Goal: Information Seeking & Learning: Learn about a topic

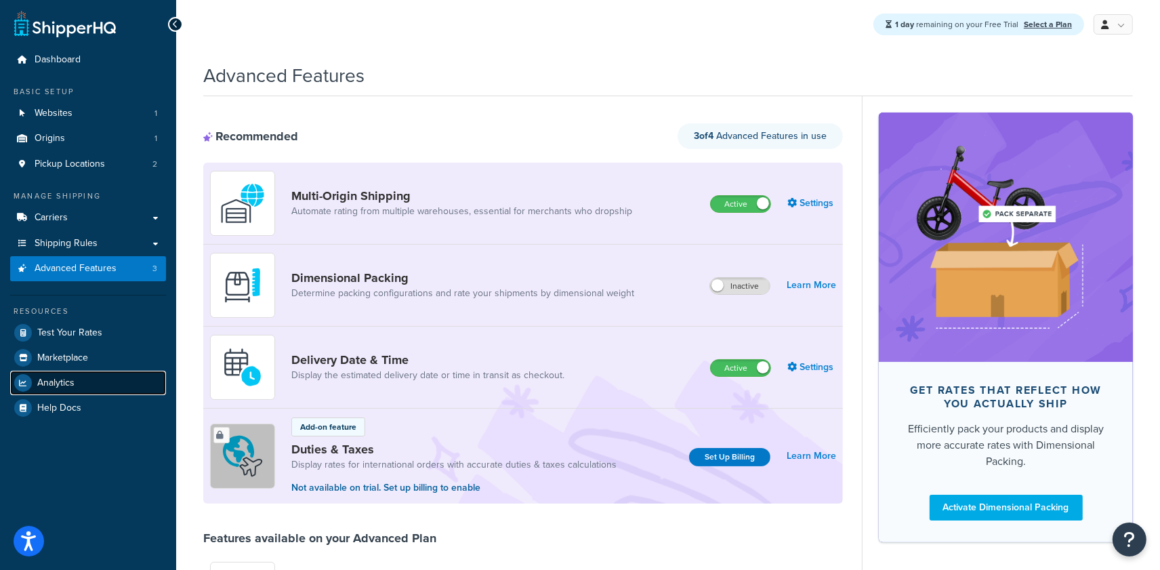
click at [41, 384] on span "Analytics" at bounding box center [55, 383] width 37 height 12
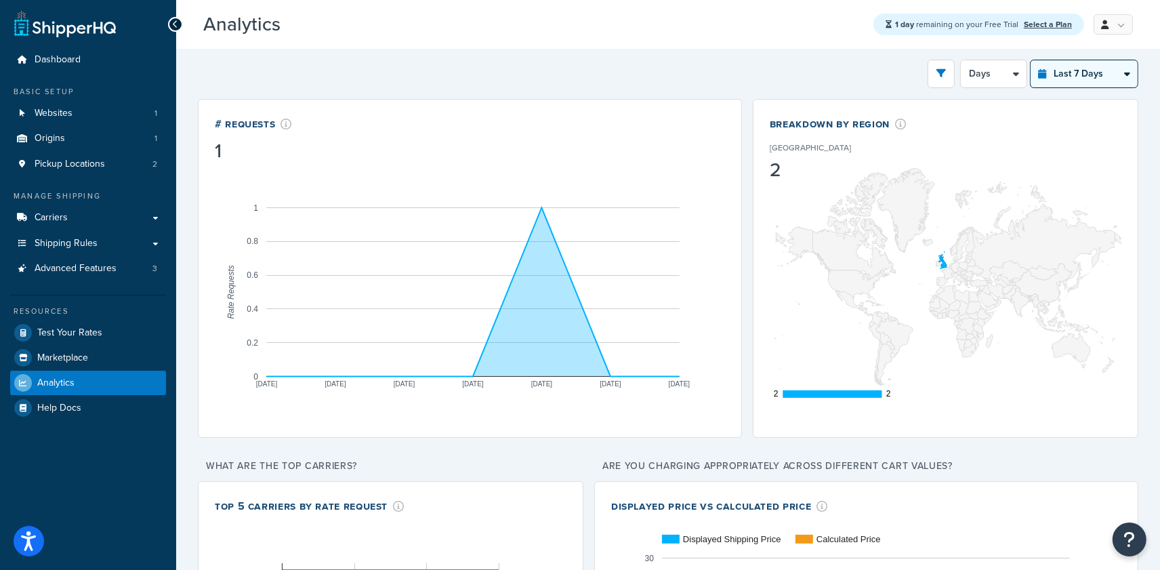
click at [1071, 73] on select "Last 24 Hours Last 7 Days Last 30 Days Last 3 Months Last 6 Months Last 12 Mont…" at bounding box center [1083, 73] width 107 height 27
select select "last_30_days"
click at [1030, 60] on select "Last 24 Hours Last 7 Days Last 30 Days Last 3 Months Last 6 Months Last 12 Mont…" at bounding box center [1083, 73] width 107 height 27
select select "5d"
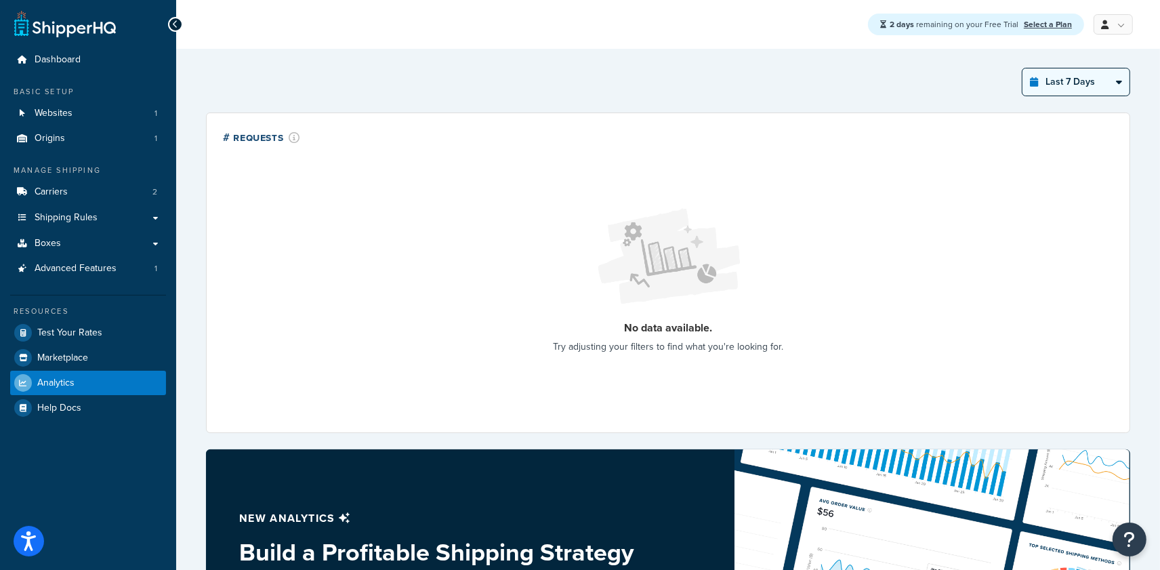
click at [1027, 87] on select "Last 24 Hours Last 7 Days Last 30 Days Last 3 Months Last 6 Months Last 12 Mont…" at bounding box center [1075, 81] width 107 height 27
select select "last_6_months"
click at [1022, 68] on select "Last 24 Hours Last 7 Days Last 30 Days Last 3 Months Last 6 Months Last 12 Mont…" at bounding box center [1075, 81] width 107 height 27
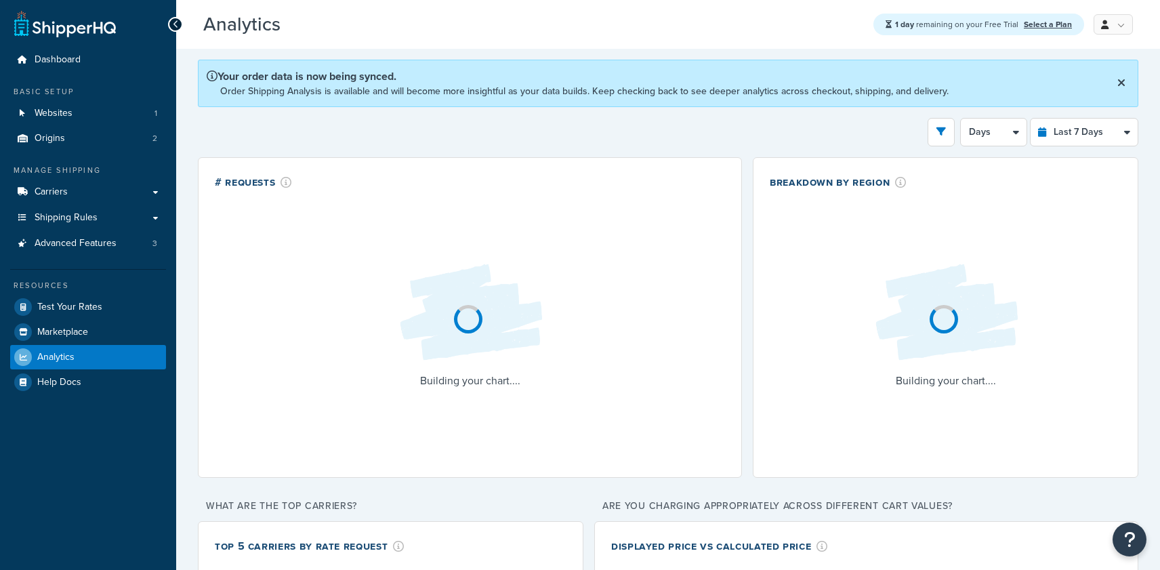
select select "last_7_days"
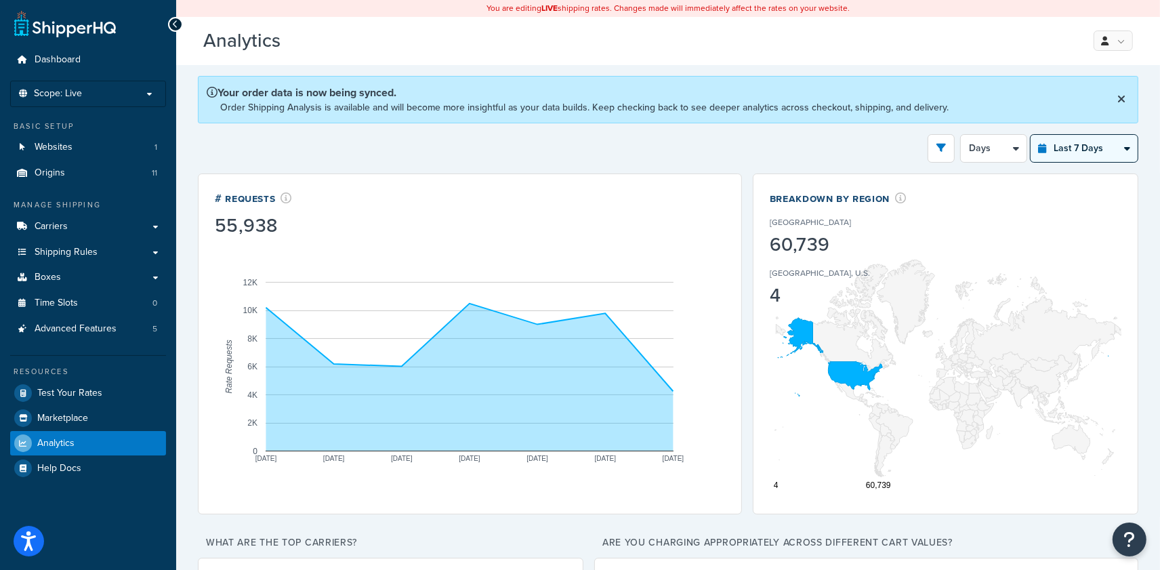
click at [1068, 149] on select "Last 24 Hours Last 7 Days Last 30 Days Last 3 Months Last 6 Months Last 12 Mont…" at bounding box center [1083, 148] width 107 height 27
select select "last_3_months"
click at [1030, 135] on select "Last 24 Hours Last 7 Days Last 30 Days Last 3 Months Last 6 Months Last 12 Mont…" at bounding box center [1083, 148] width 107 height 27
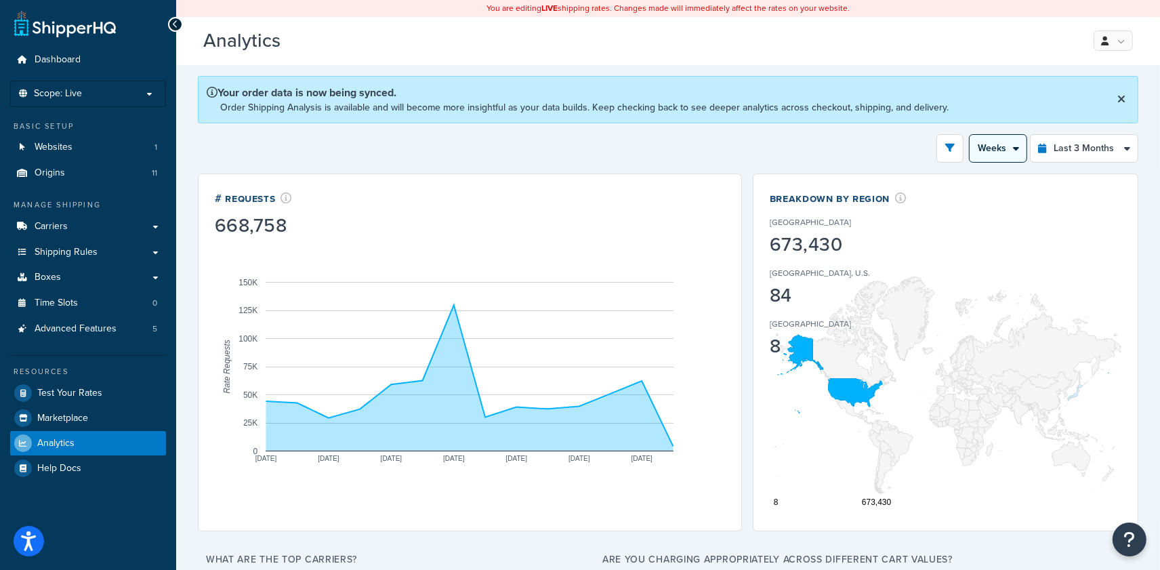
click at [999, 148] on select "Month Weeks" at bounding box center [997, 148] width 57 height 27
select select "1M"
click at [969, 135] on select "Month Weeks" at bounding box center [997, 148] width 57 height 27
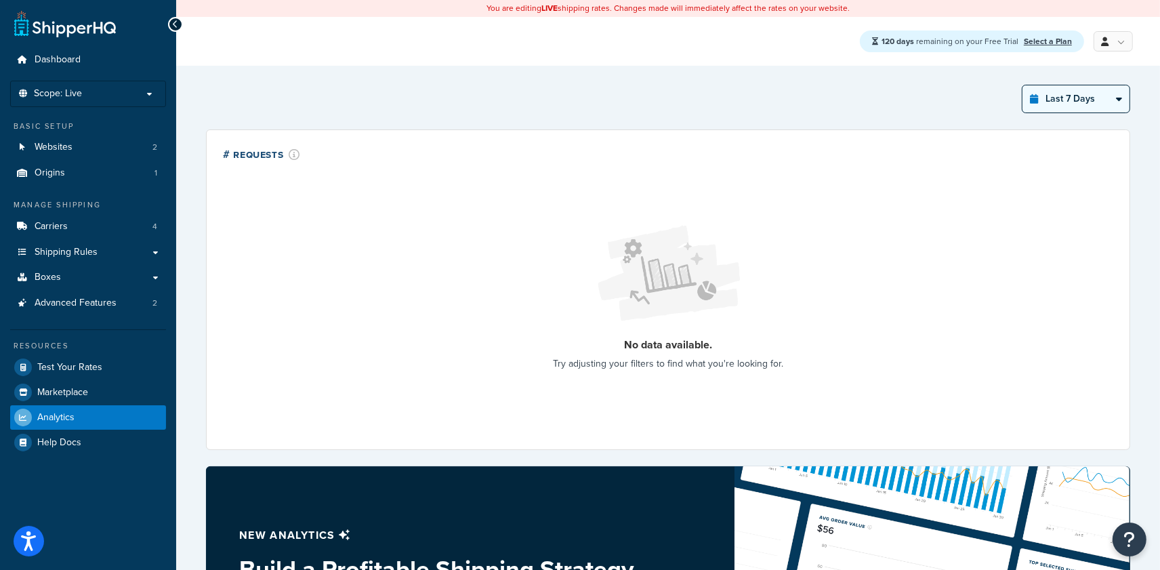
click at [1089, 96] on select "Last 24 Hours Last 7 Days Last 30 Days Last 3 Months Last 6 Months Last 12 Mont…" at bounding box center [1075, 98] width 107 height 27
select select "last_year"
click at [1022, 85] on select "Last 24 Hours Last 7 Days Last 30 Days Last 3 Months Last 6 Months Last 12 Mont…" at bounding box center [1075, 98] width 107 height 27
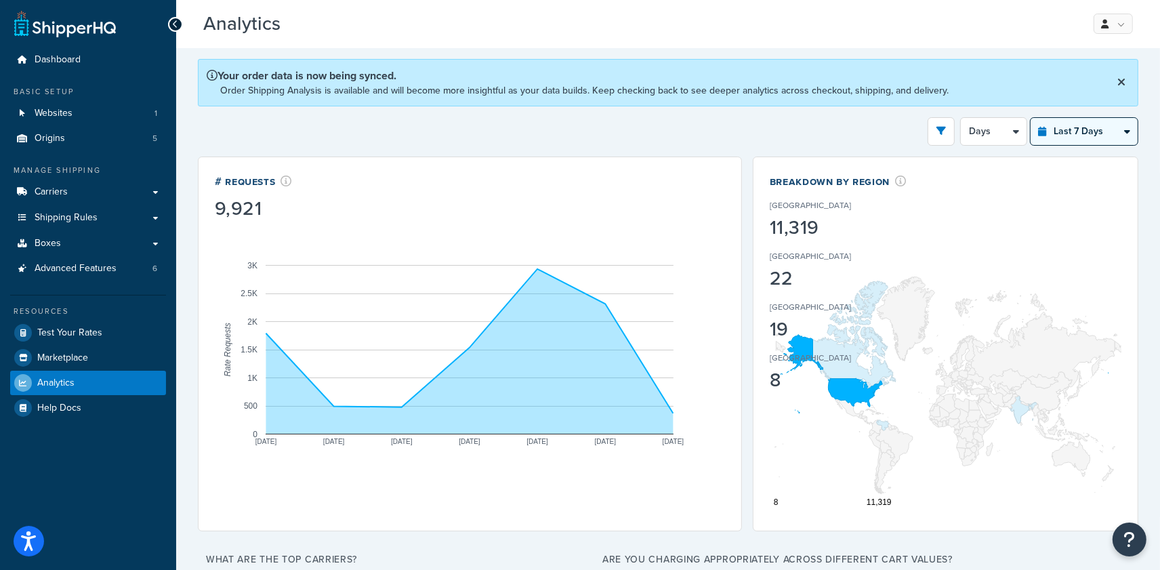
click at [1098, 129] on select "Last 24 Hours Last 7 Days Last 30 Days Last 3 Months Last 6 Months Last 12 Mont…" at bounding box center [1083, 131] width 107 height 27
select select "last_30_days"
click at [1030, 118] on select "Last 24 Hours Last 7 Days Last 30 Days Last 3 Months Last 6 Months Last 12 Mont…" at bounding box center [1083, 131] width 107 height 27
select select "5d"
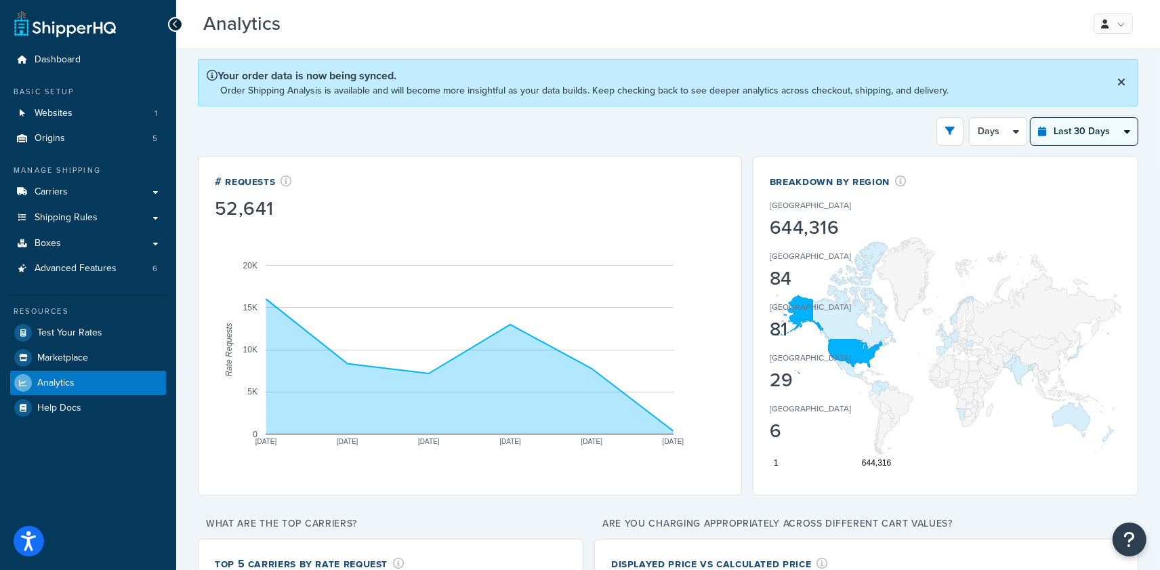
click at [1078, 138] on select "Last 24 Hours Last 7 Days Last 30 Days Last 3 Months Last 6 Months Last 12 Mont…" at bounding box center [1083, 131] width 107 height 27
select select "last_3_months"
click at [1030, 118] on select "Last 24 Hours Last 7 Days Last 30 Days Last 3 Months Last 6 Months Last 12 Mont…" at bounding box center [1083, 131] width 107 height 27
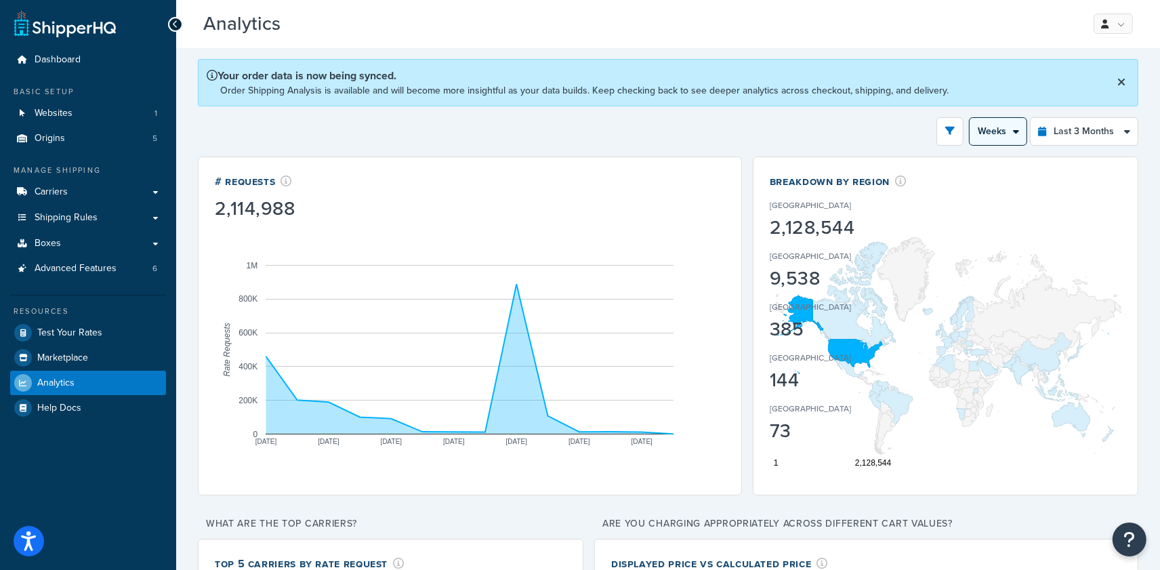
click at [1009, 131] on select "Month Weeks" at bounding box center [997, 131] width 57 height 27
select select "1M"
click at [969, 118] on select "Month Weeks" at bounding box center [997, 131] width 57 height 27
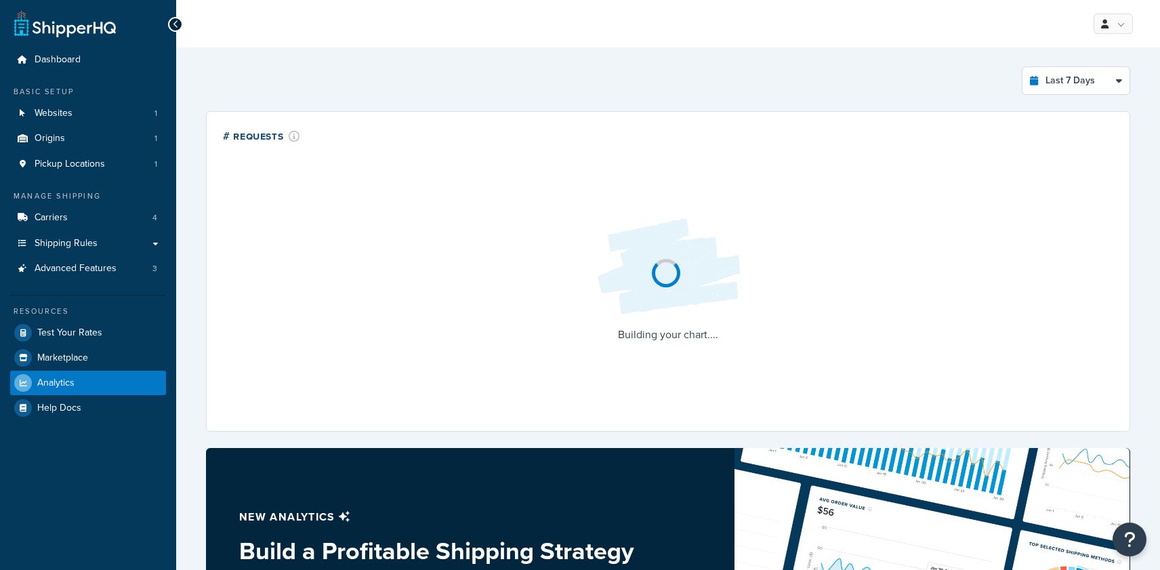
select select "last_7_days"
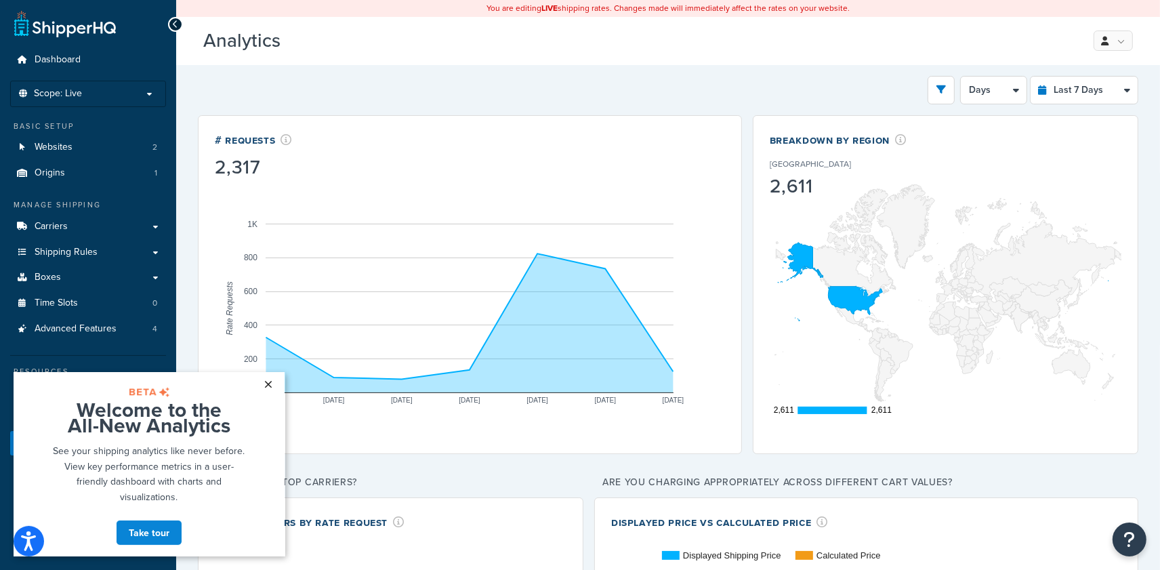
click at [270, 386] on link "×" at bounding box center [269, 383] width 24 height 24
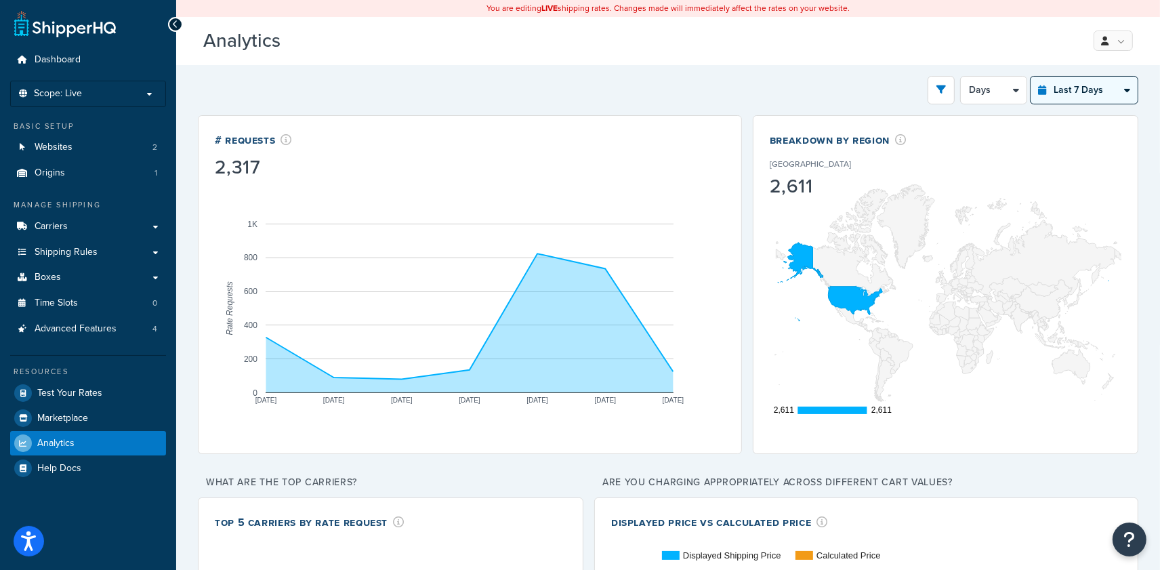
click at [1083, 81] on select "Last 24 Hours Last 7 Days Last 30 Days Last 3 Months Last 6 Months Last 12 Mont…" at bounding box center [1083, 90] width 107 height 27
select select "last_year"
click at [1030, 77] on select "Last 24 Hours Last 7 Days Last 30 Days Last 3 Months Last 6 Months Last 12 Mont…" at bounding box center [1083, 90] width 107 height 27
select select "1M"
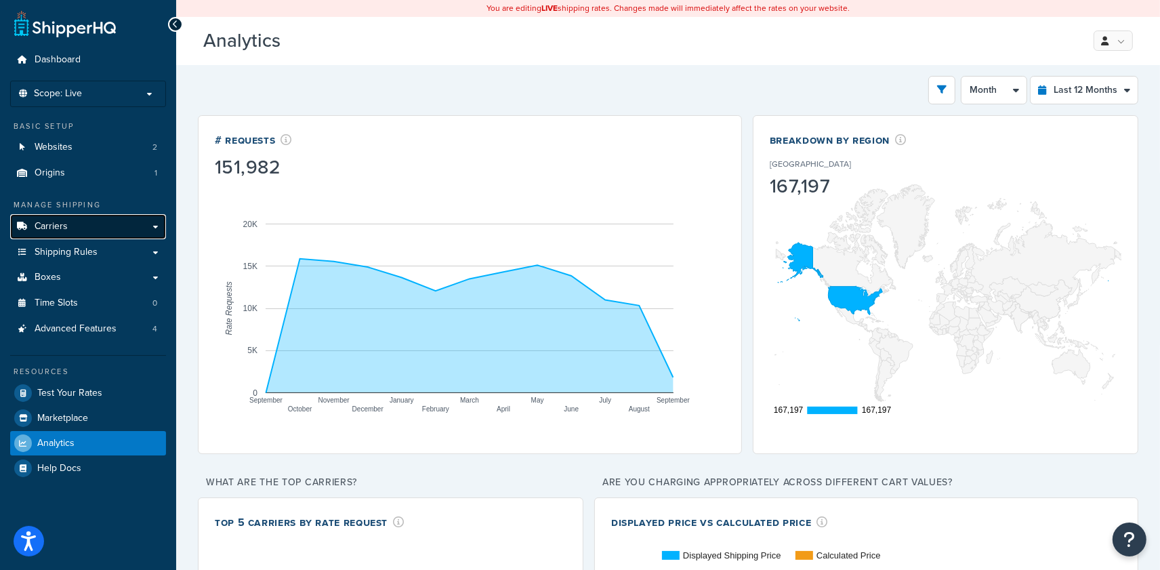
click at [92, 224] on link "Carriers" at bounding box center [88, 226] width 156 height 25
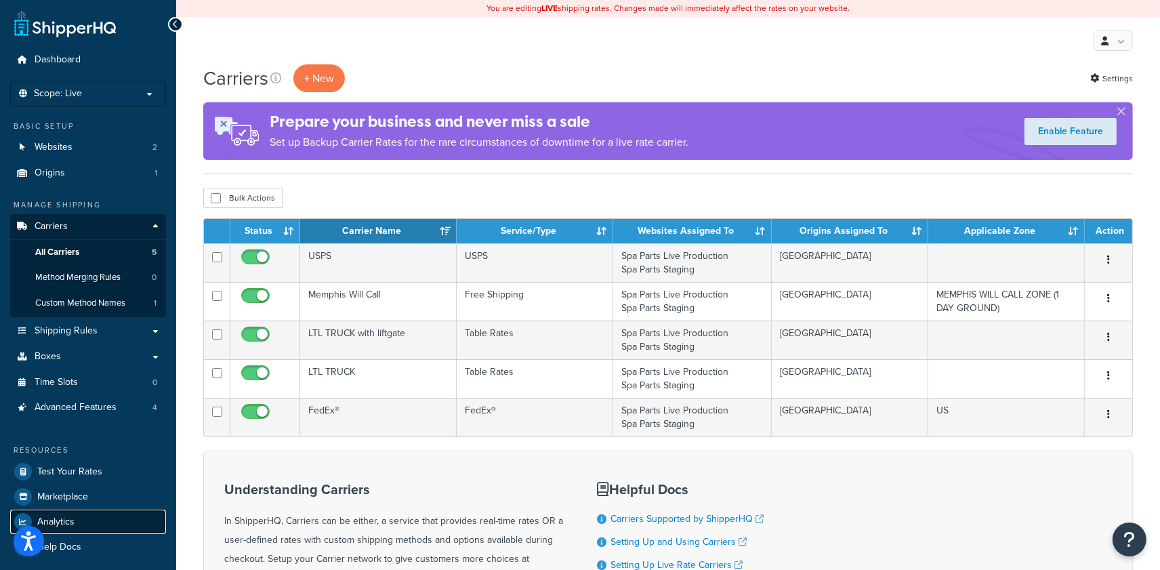
click at [111, 522] on link "Analytics" at bounding box center [88, 521] width 156 height 24
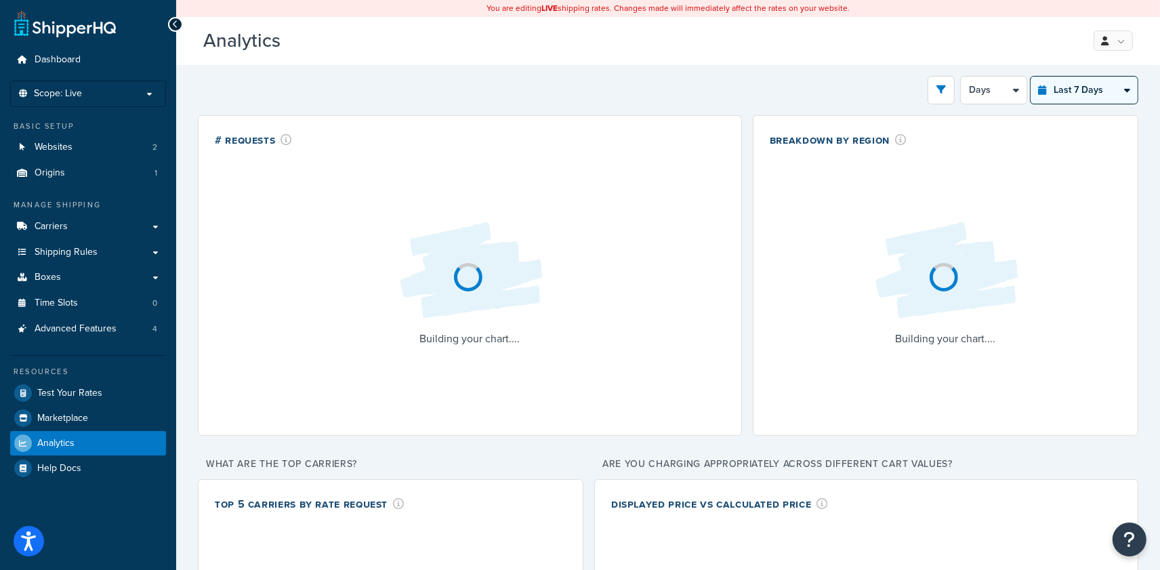
click at [1063, 98] on select "Last 24 Hours Last 7 Days Last 30 Days Last 3 Months Last 6 Months Last 12 Mont…" at bounding box center [1083, 90] width 107 height 27
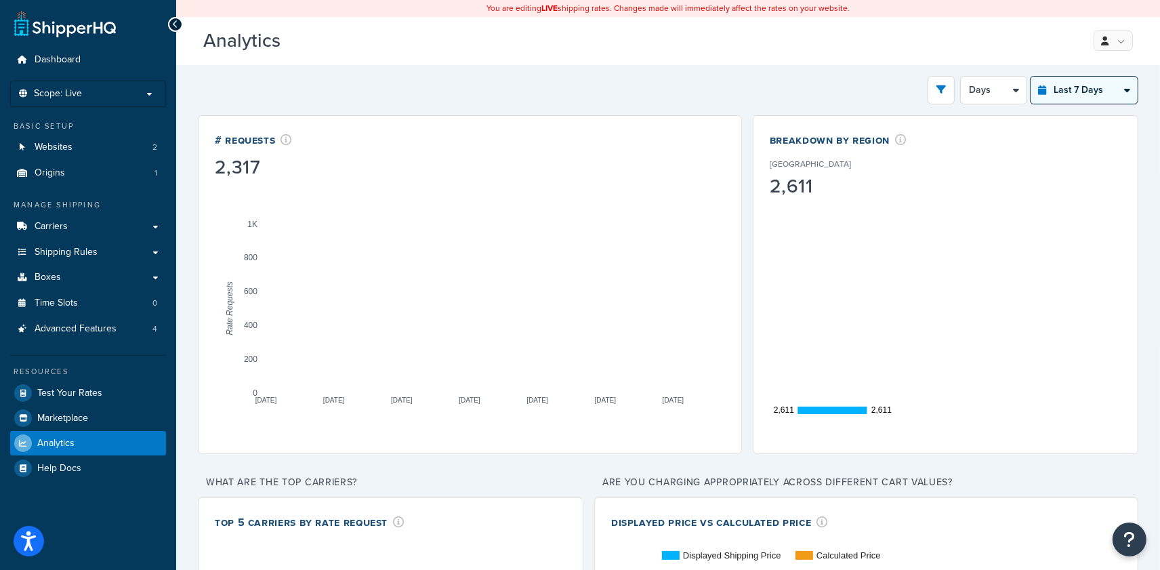
select select "last_year"
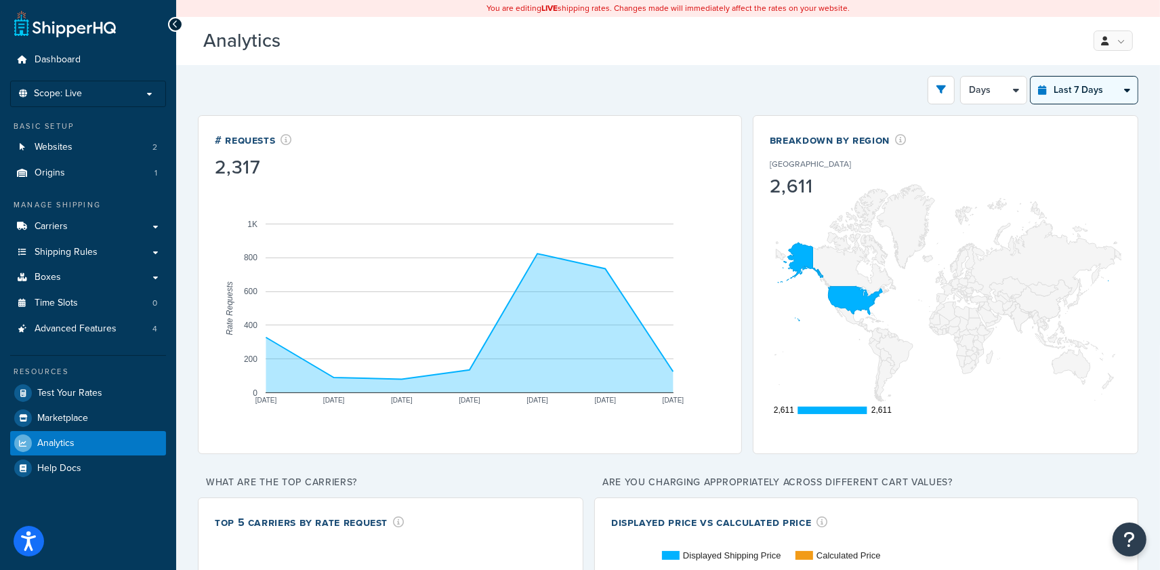
click at [1030, 77] on select "Last 24 Hours Last 7 Days Last 30 Days Last 3 Months Last 6 Months Last 12 Mont…" at bounding box center [1083, 90] width 107 height 27
select select "1M"
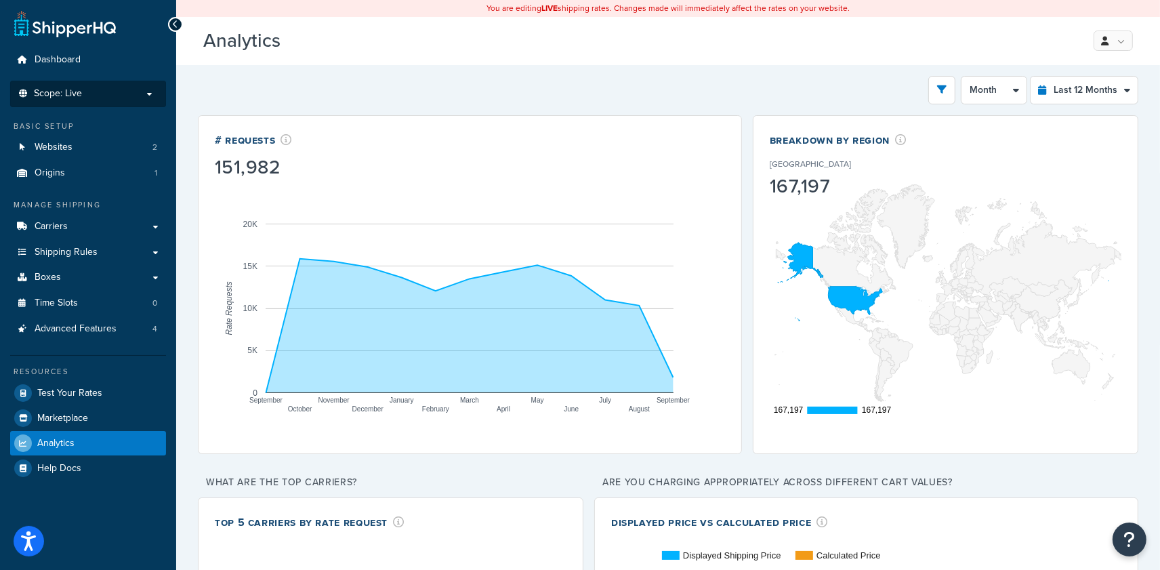
click at [94, 97] on p "Scope: Live" at bounding box center [88, 94] width 144 height 12
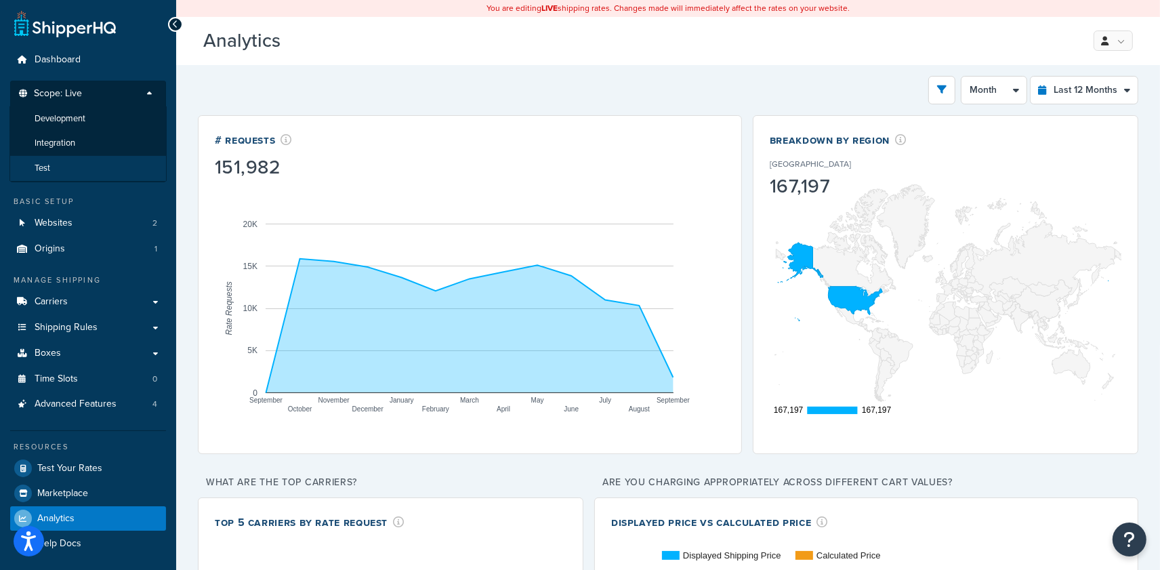
click at [67, 162] on li "Test" at bounding box center [87, 168] width 157 height 25
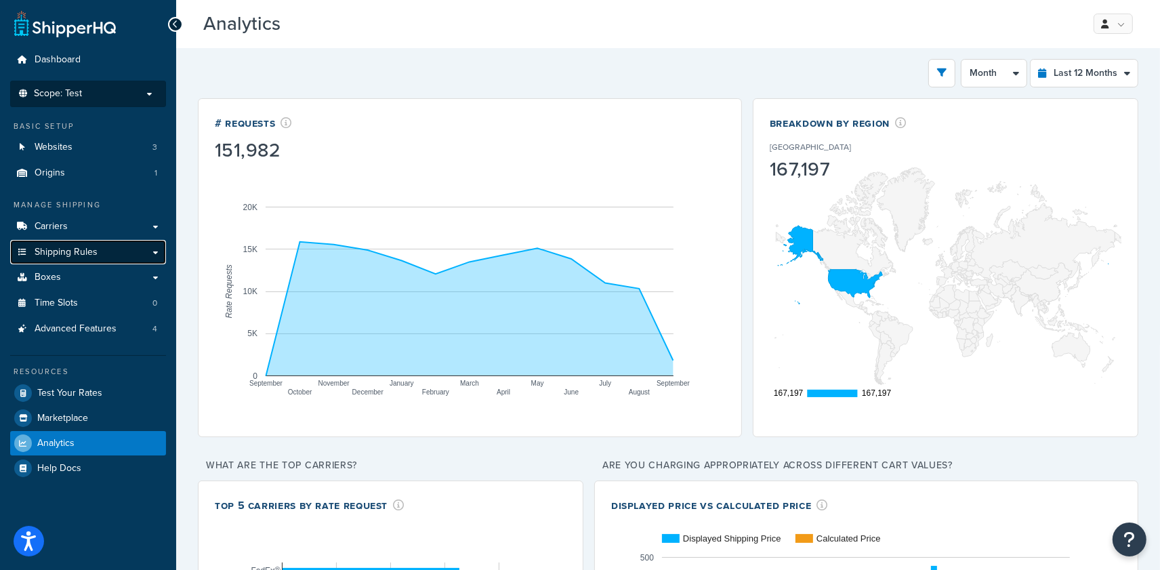
click at [89, 257] on span "Shipping Rules" at bounding box center [66, 253] width 63 height 12
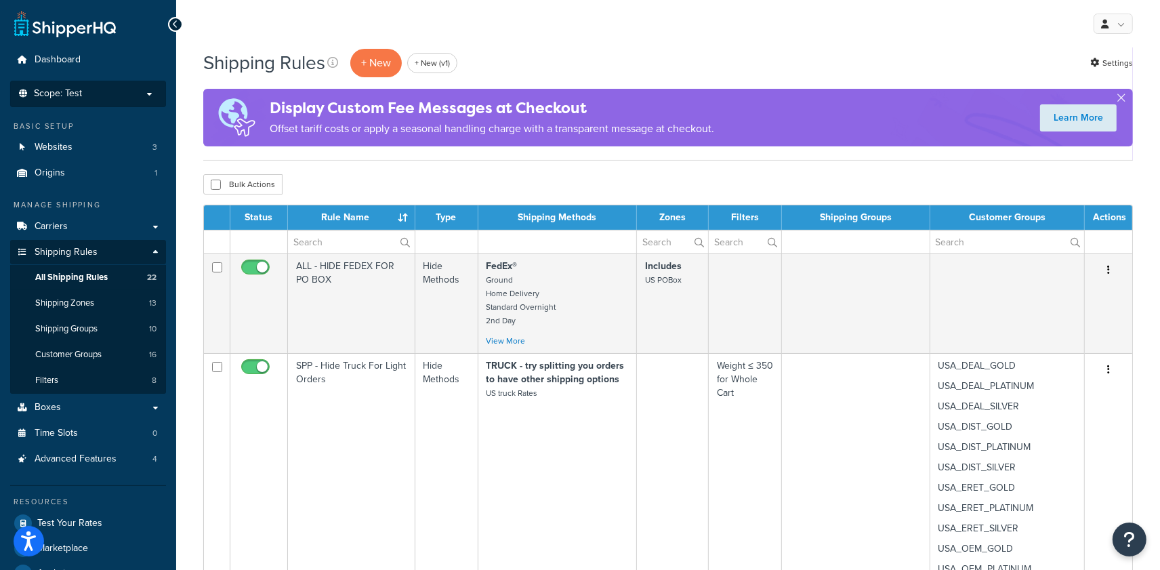
click at [106, 96] on p "Scope: Test" at bounding box center [88, 94] width 144 height 12
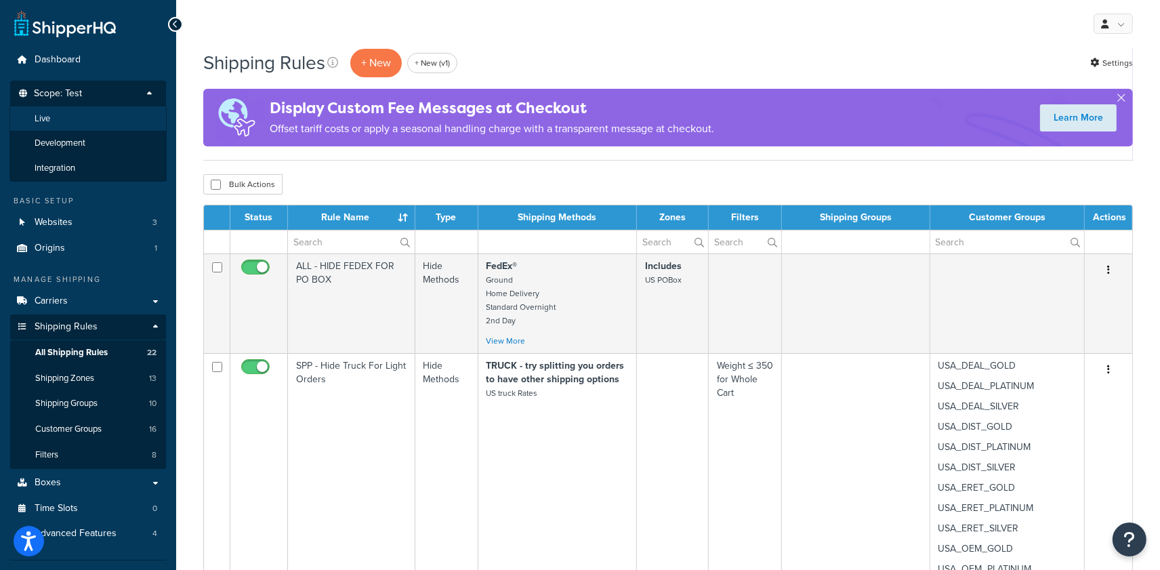
click at [97, 118] on li "Live" at bounding box center [87, 118] width 157 height 25
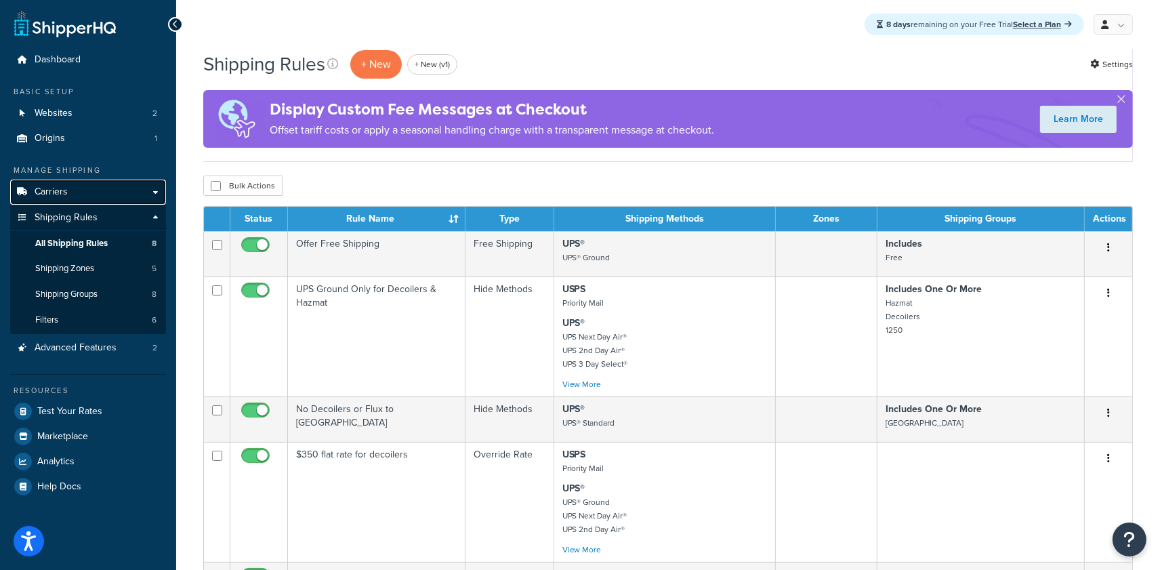
click at [85, 194] on link "Carriers" at bounding box center [88, 192] width 156 height 25
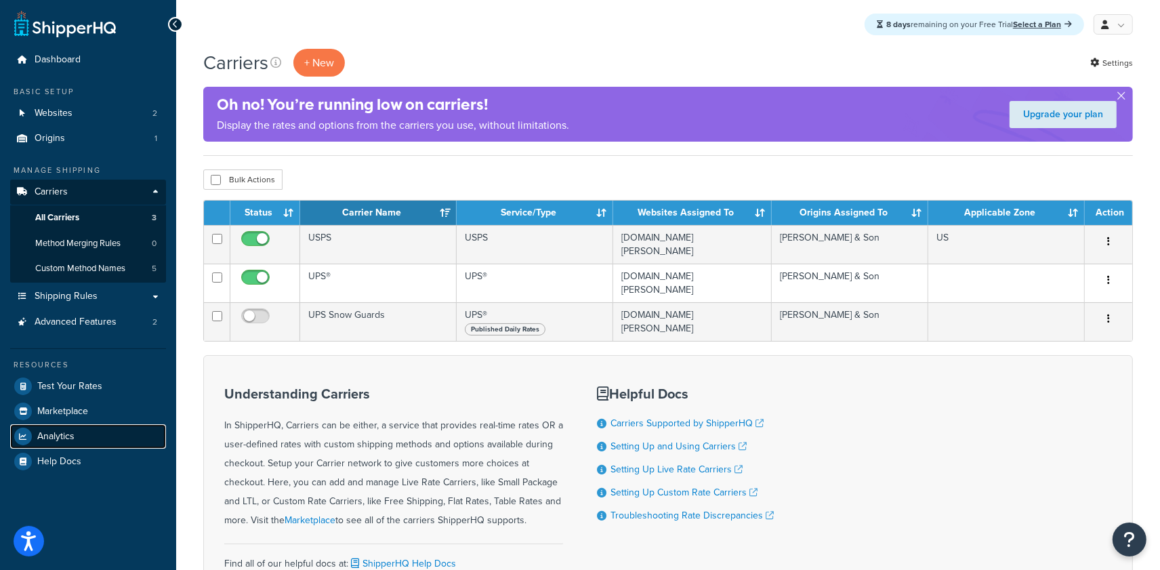
click at [86, 431] on link "Analytics" at bounding box center [88, 436] width 156 height 24
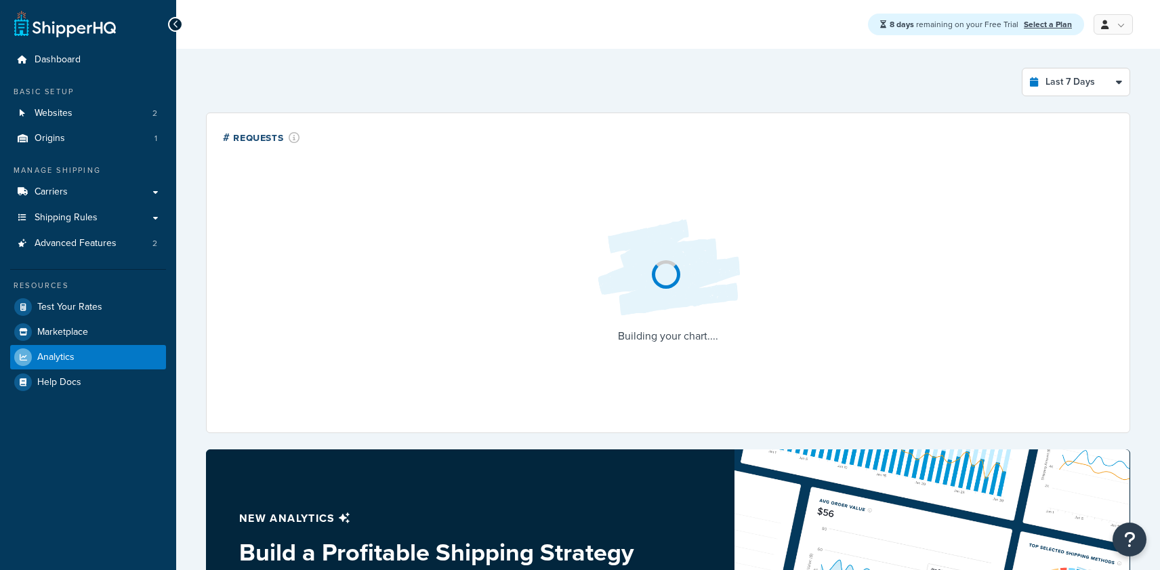
select select "last_7_days"
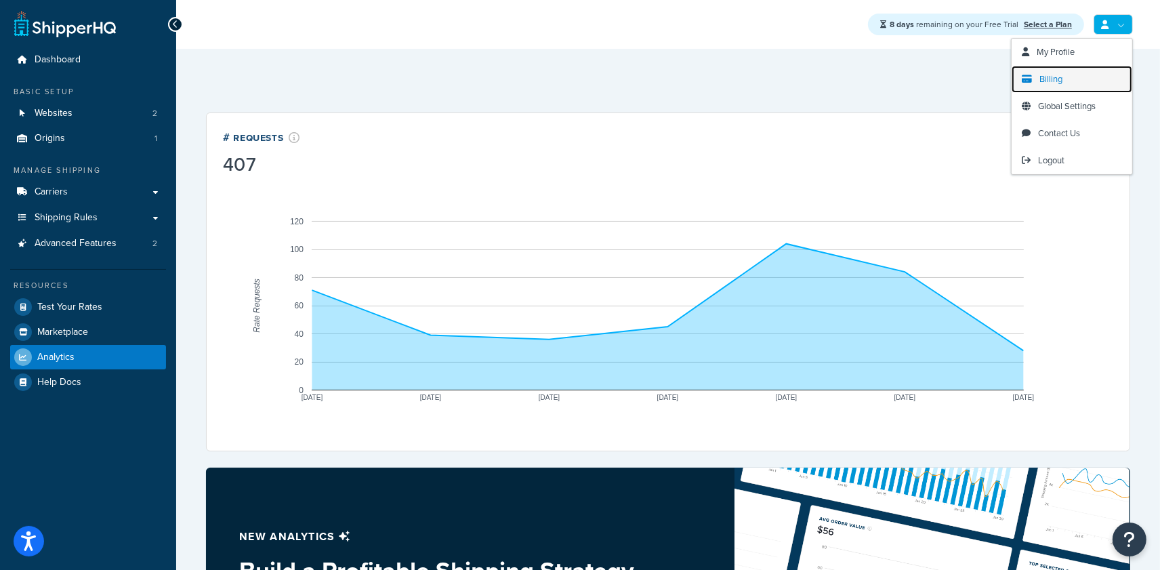
click at [1056, 75] on span "Billing" at bounding box center [1050, 78] width 23 height 13
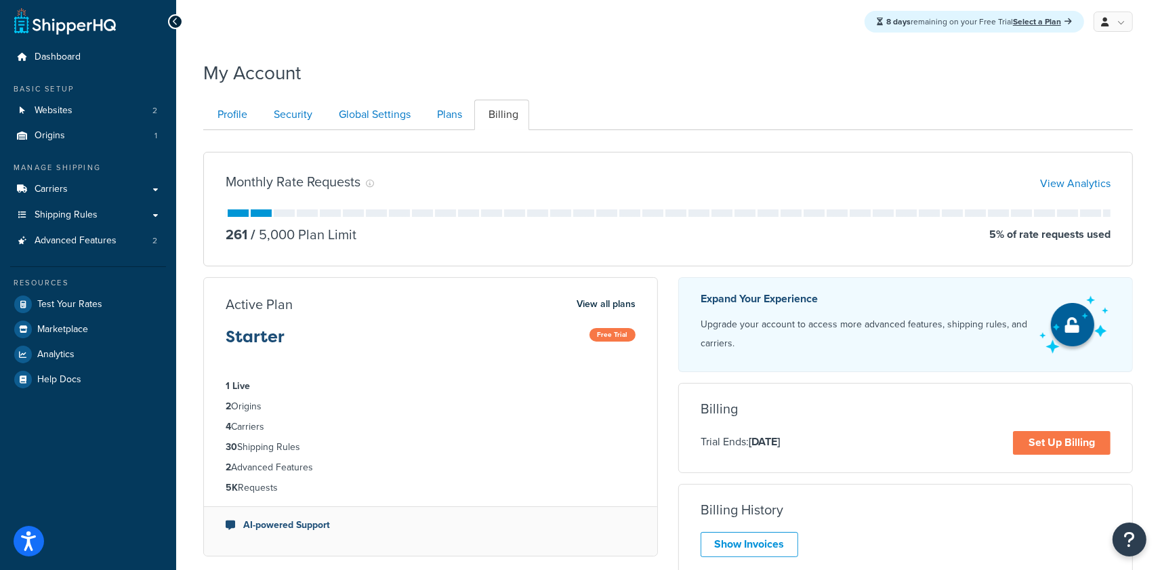
scroll to position [5, 0]
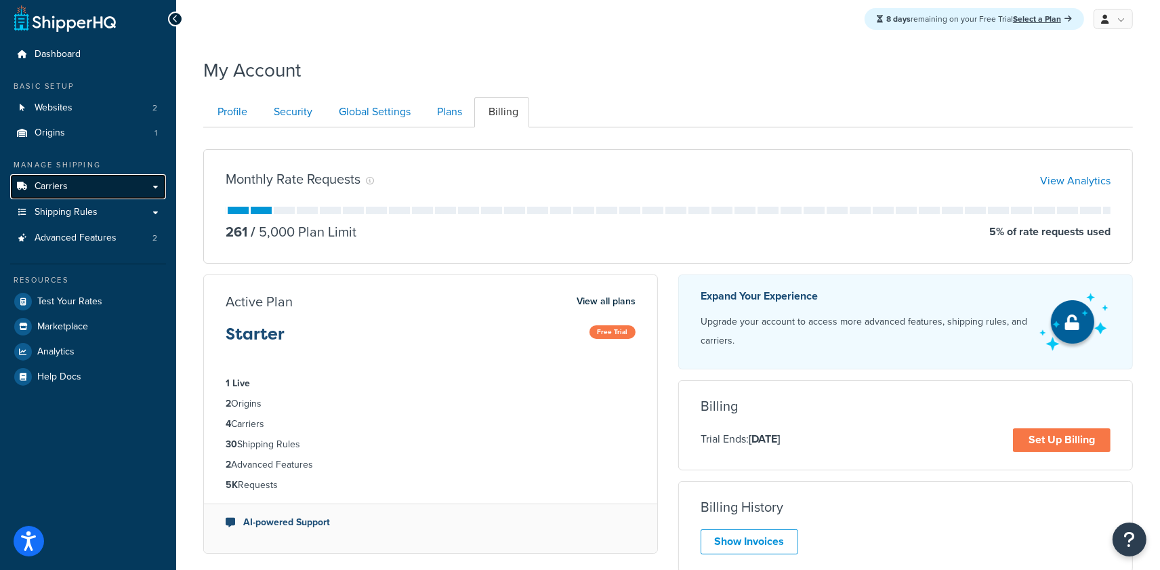
click at [118, 186] on link "Carriers" at bounding box center [88, 186] width 156 height 25
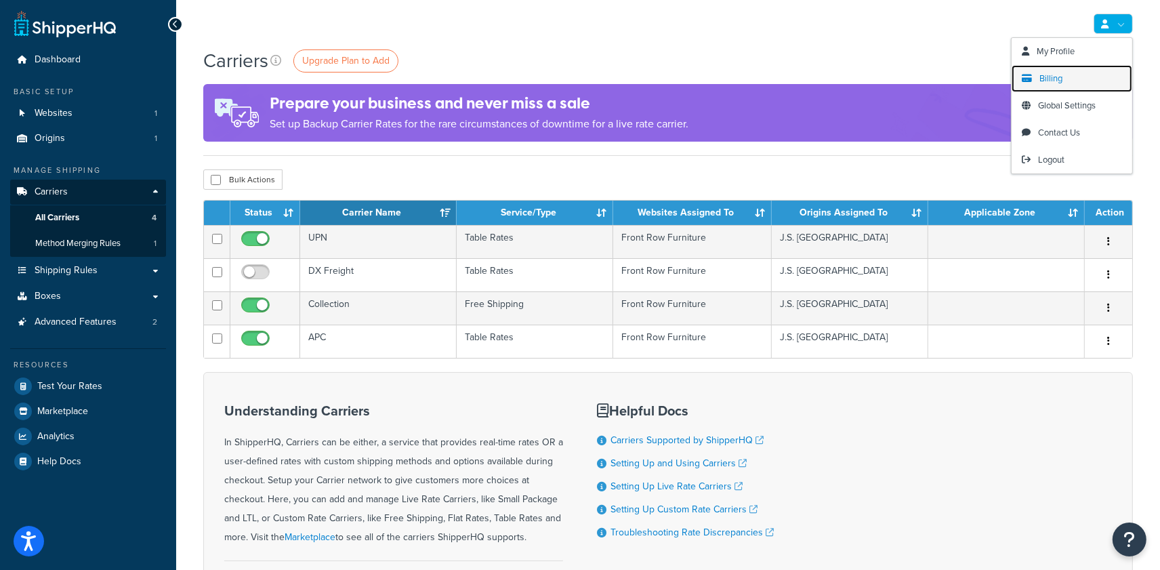
click at [1078, 76] on link "Billing" at bounding box center [1071, 78] width 121 height 27
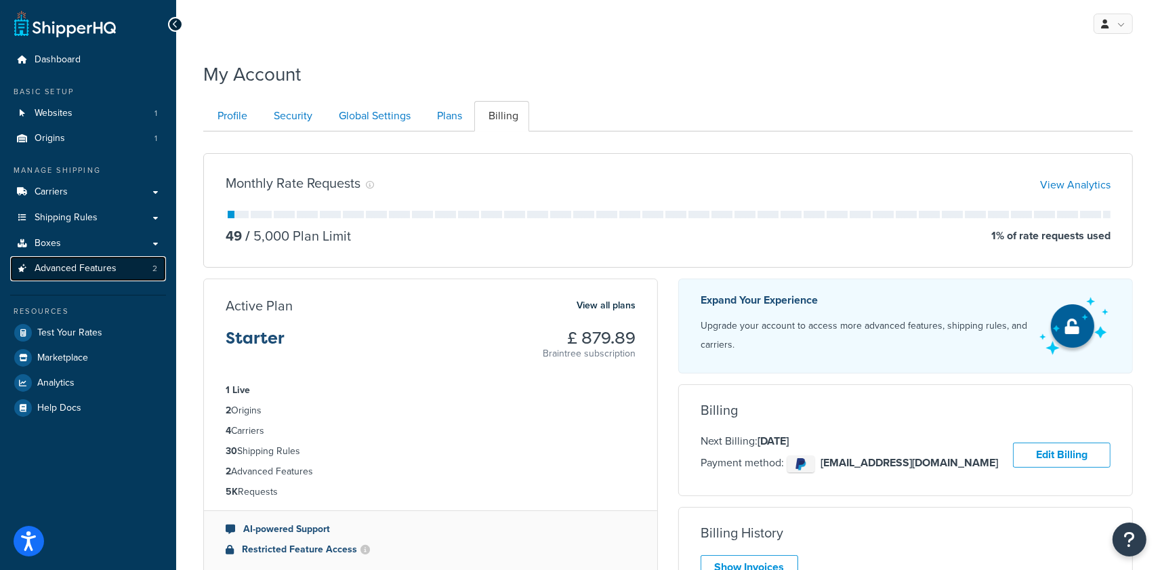
click at [119, 270] on link "Advanced Features 2" at bounding box center [88, 268] width 156 height 25
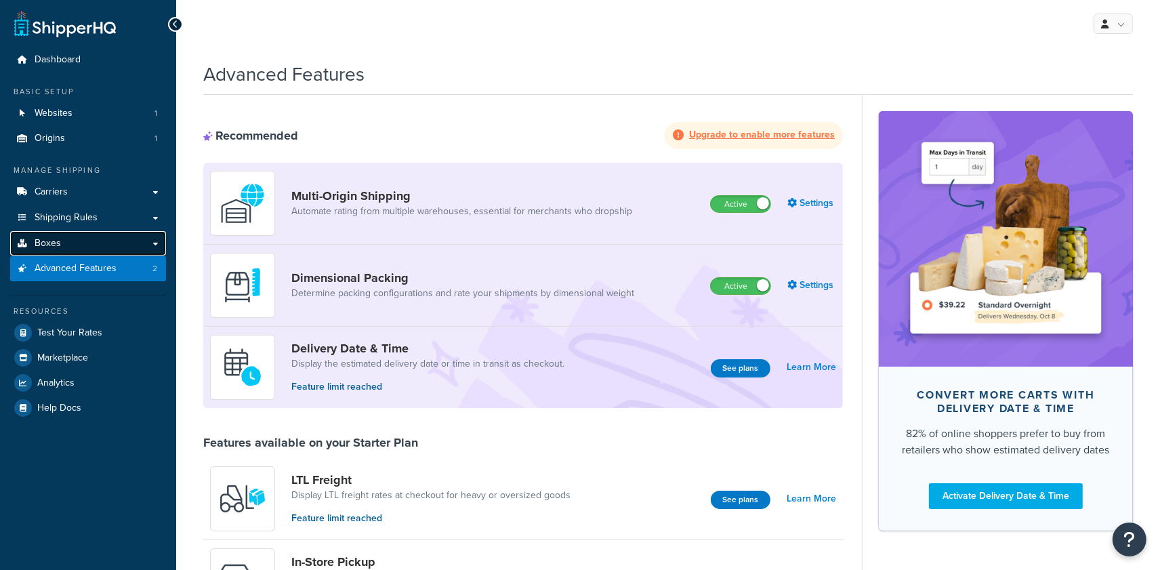
click at [88, 245] on link "Boxes" at bounding box center [88, 243] width 156 height 25
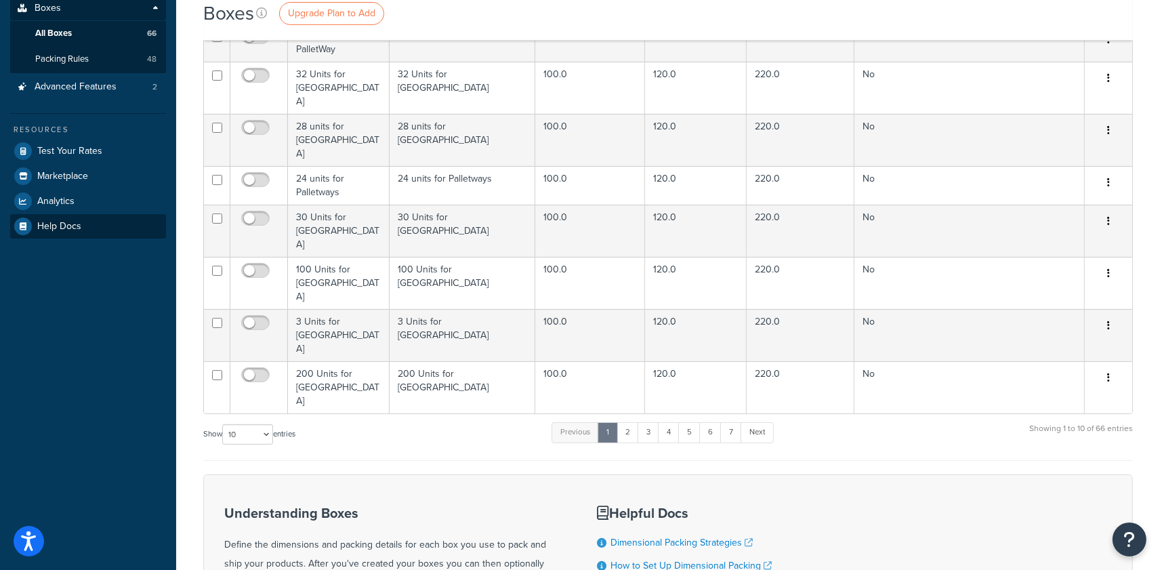
scroll to position [337, 0]
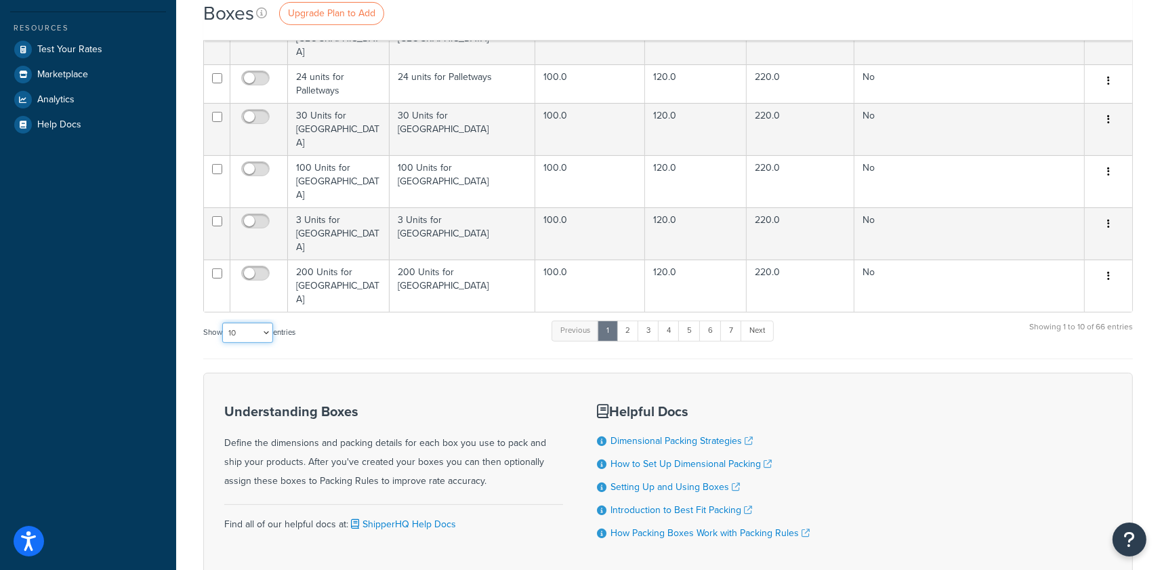
click at [253, 322] on select "10 15 25 50 100 1000" at bounding box center [247, 332] width 51 height 20
select select "1000"
click at [224, 322] on select "10 15 25 50 100 1000" at bounding box center [247, 332] width 51 height 20
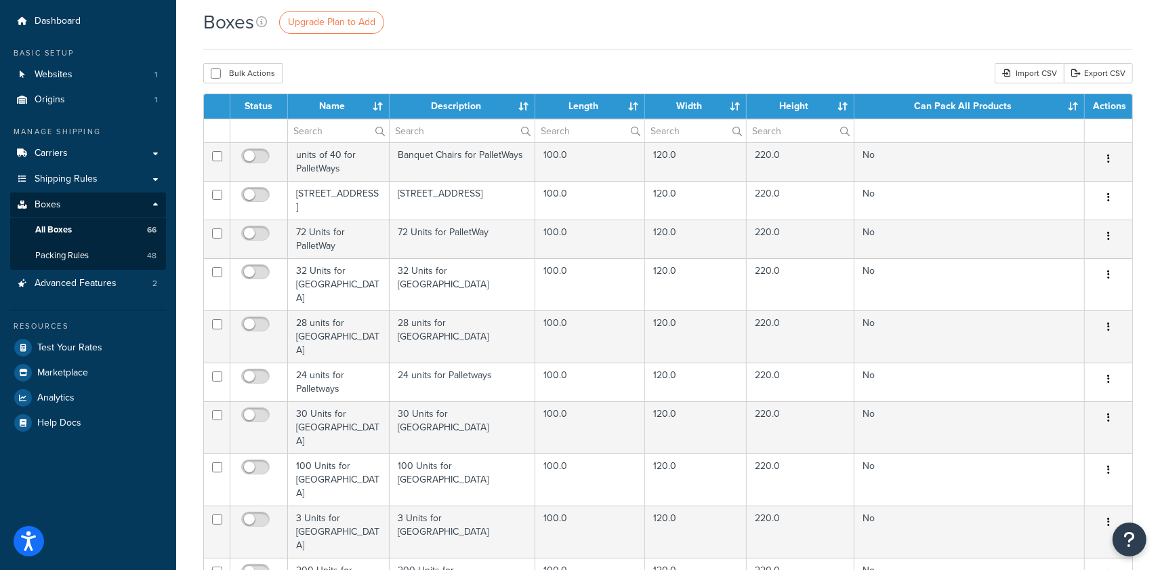
scroll to position [0, 0]
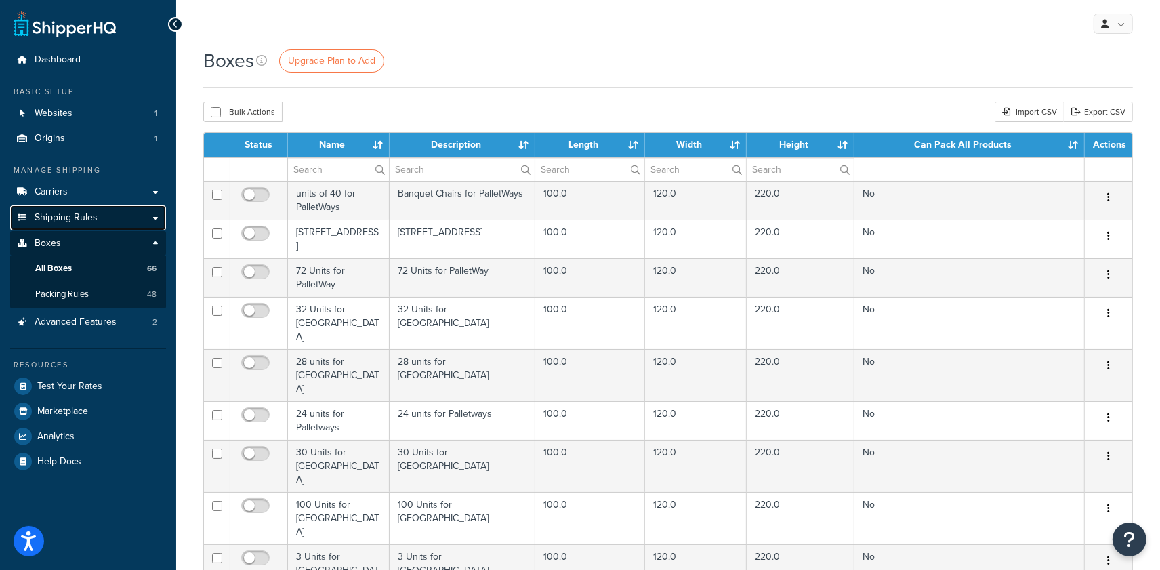
click at [96, 221] on span "Shipping Rules" at bounding box center [66, 218] width 63 height 12
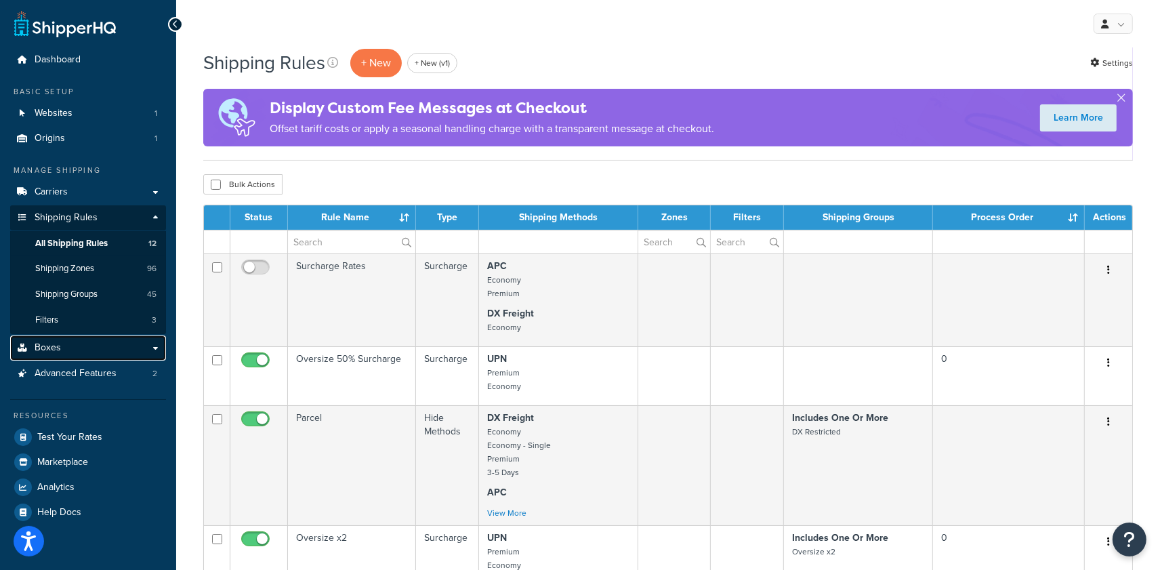
click at [96, 350] on link "Boxes" at bounding box center [88, 347] width 156 height 25
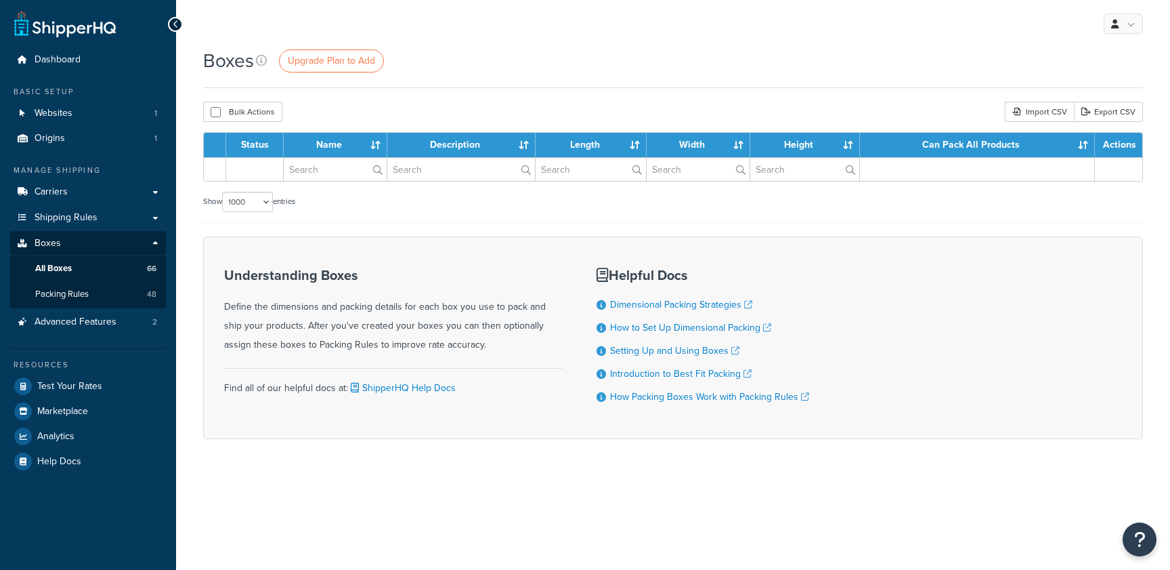
select select "1000"
click at [90, 199] on link "Carriers" at bounding box center [88, 192] width 156 height 25
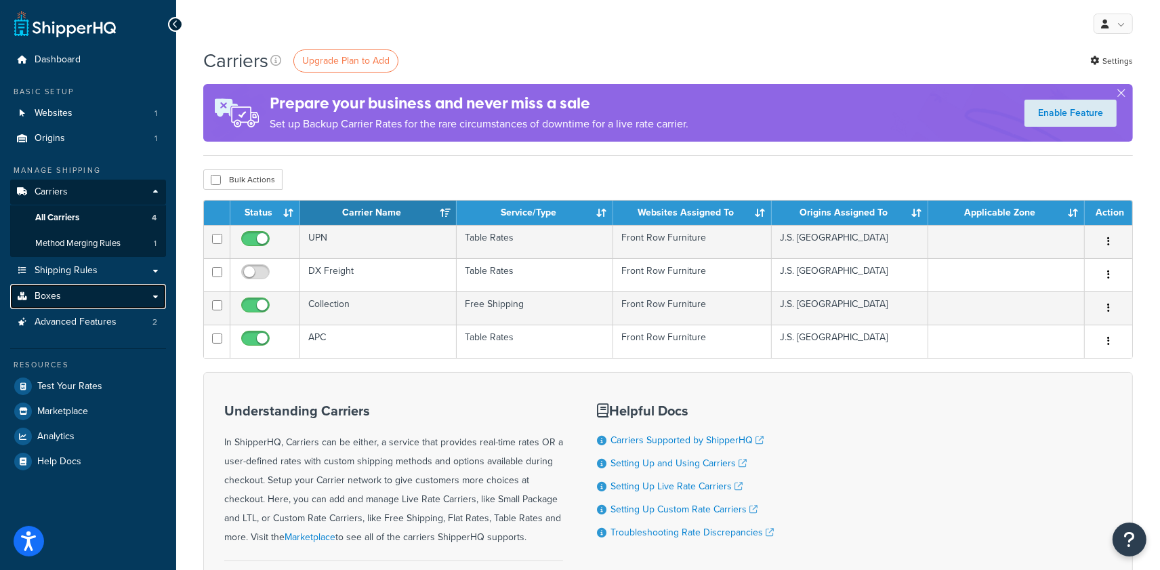
click at [98, 299] on link "Boxes" at bounding box center [88, 296] width 156 height 25
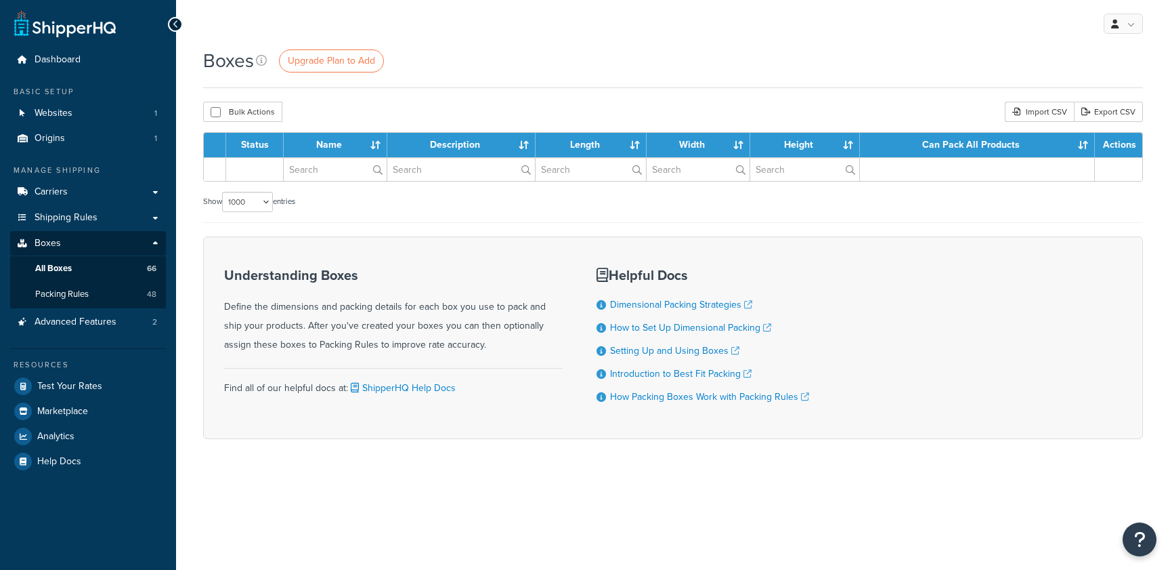
select select "1000"
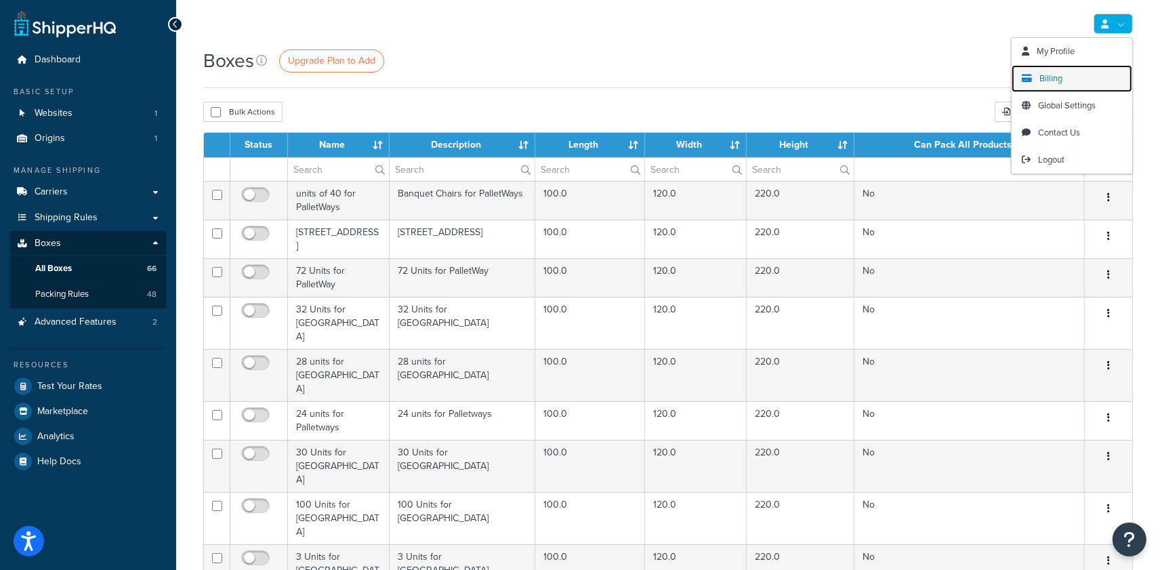
click at [1059, 77] on span "Billing" at bounding box center [1050, 78] width 23 height 13
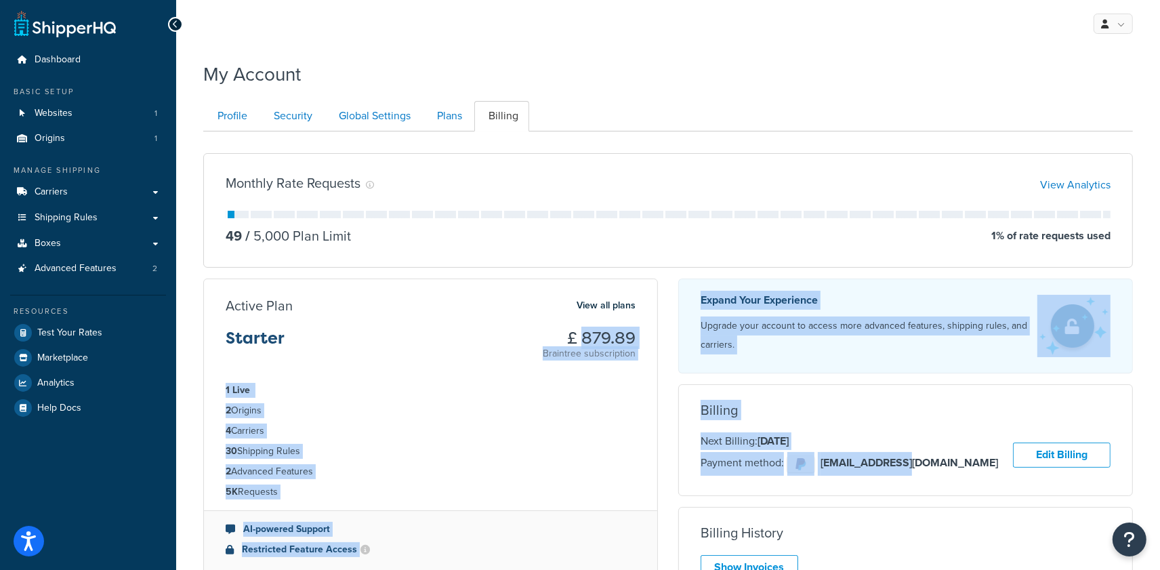
drag, startPoint x: 535, startPoint y: 337, endPoint x: 914, endPoint y: 467, distance: 400.6
click at [912, 467] on div "Monthly Rate Requests View Analytics 49 / 5,000 Plan Limit 1 % of rate requests…" at bounding box center [668, 443] width 950 height 603
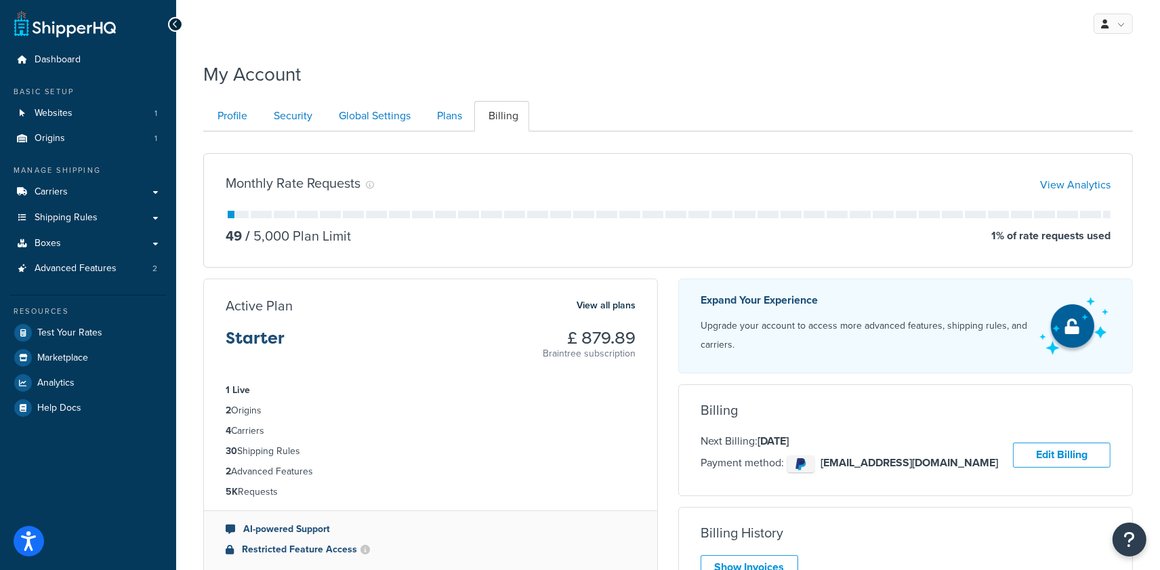
click at [593, 234] on div "49 / 5,000 Plan Limit 1 % of rate requests used" at bounding box center [668, 235] width 885 height 19
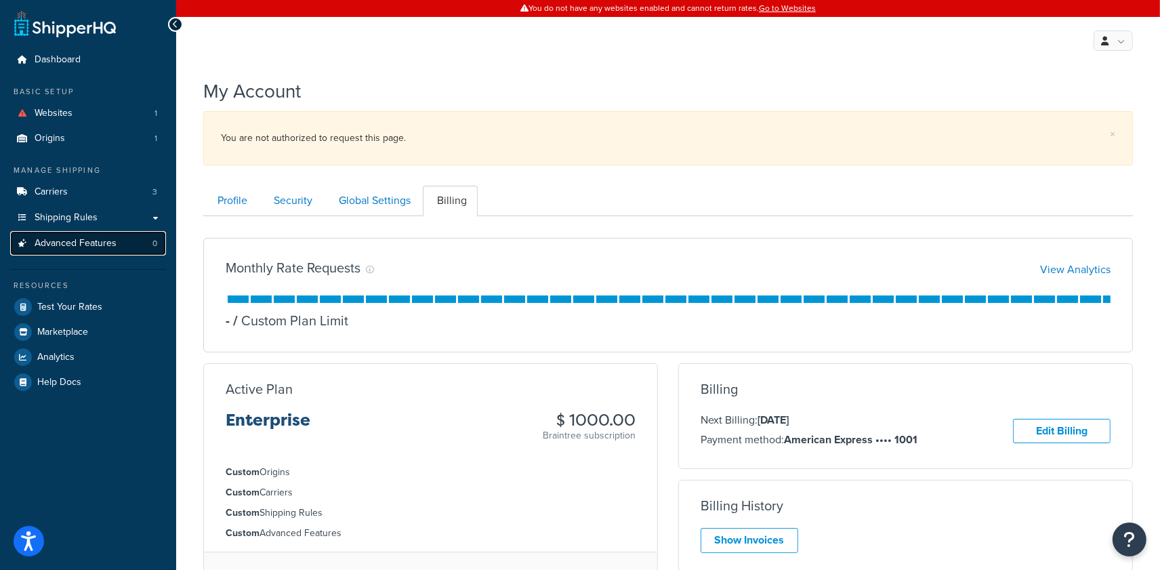
click at [98, 244] on span "Advanced Features" at bounding box center [76, 244] width 82 height 12
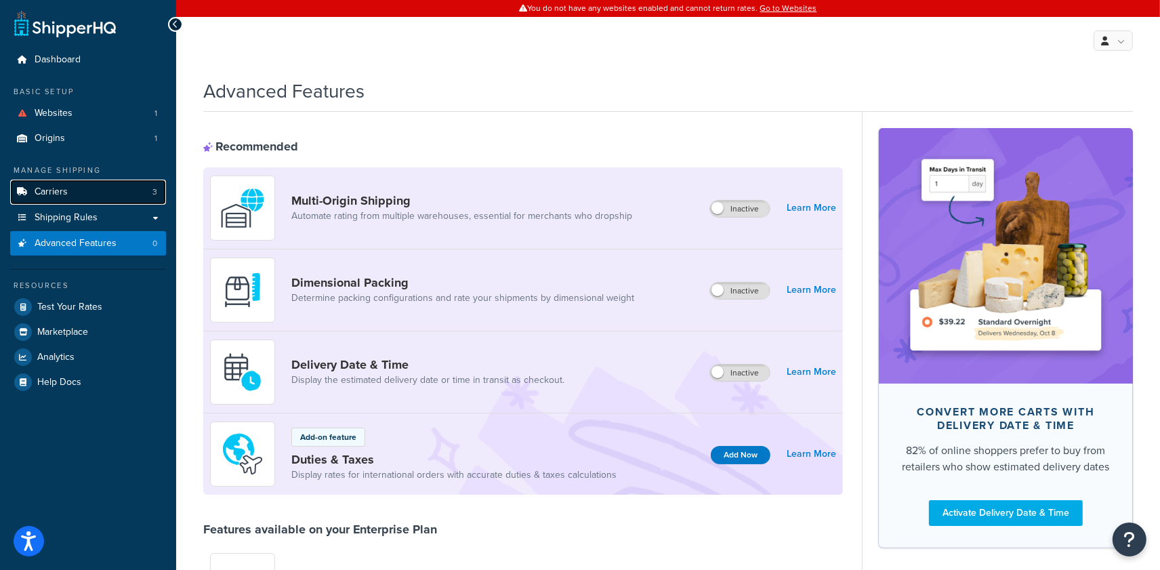
click at [121, 197] on link "Carriers 3" at bounding box center [88, 192] width 156 height 25
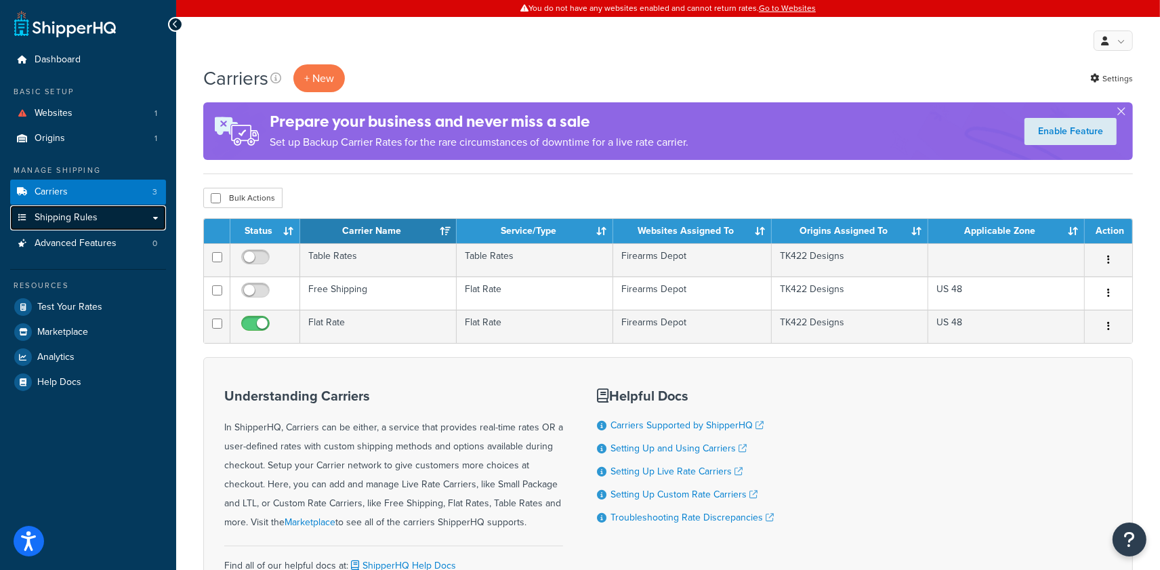
click at [118, 219] on link "Shipping Rules" at bounding box center [88, 217] width 156 height 25
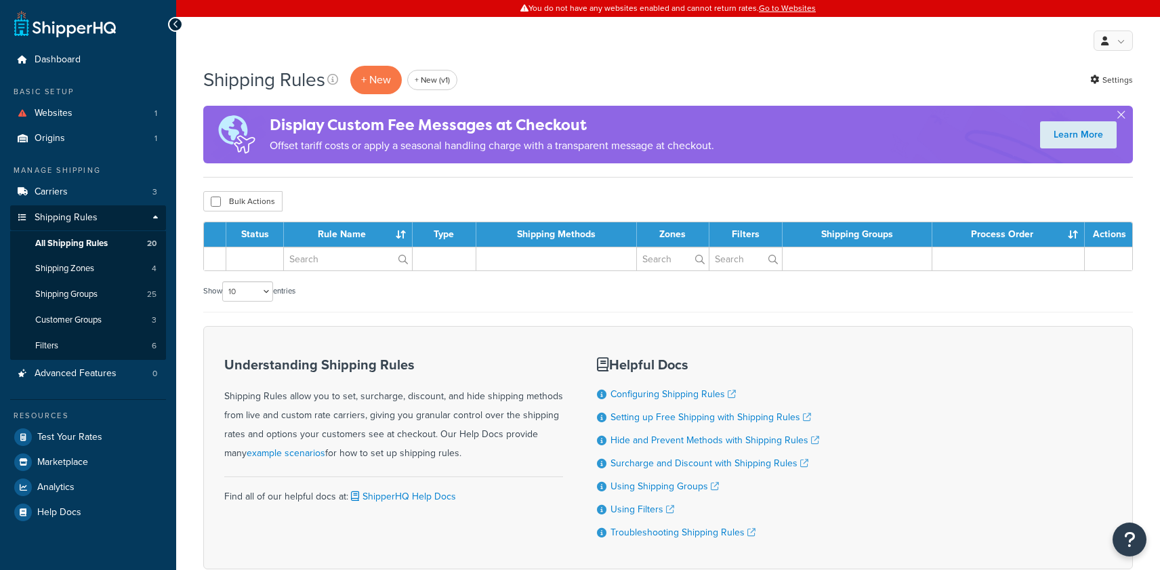
click at [118, 219] on link "Shipping Rules" at bounding box center [88, 217] width 156 height 25
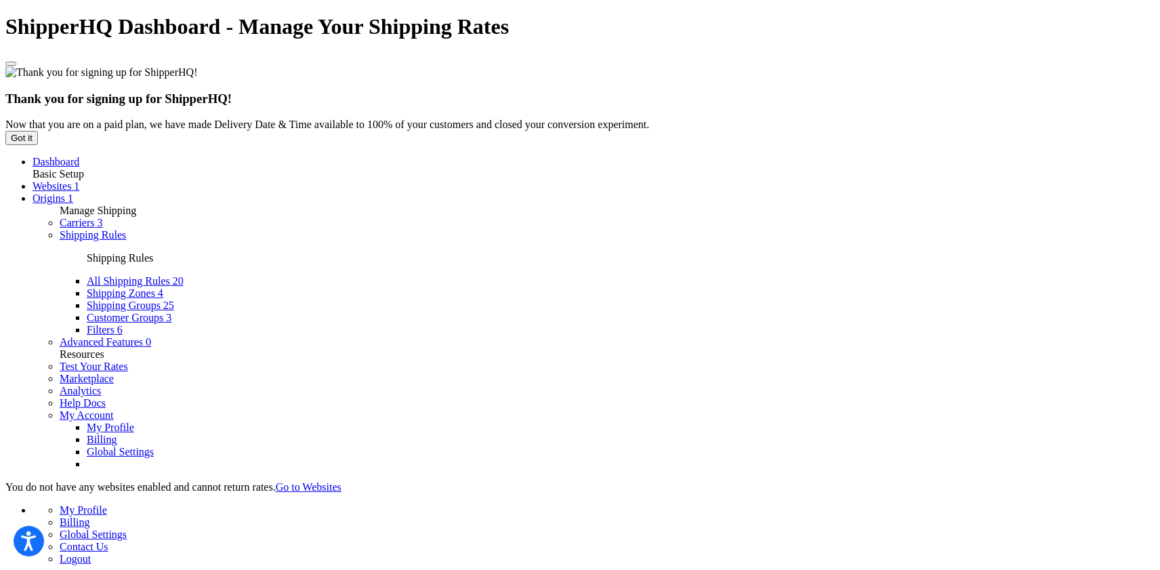
click at [67, 396] on span "Analytics" at bounding box center [80, 391] width 41 height 12
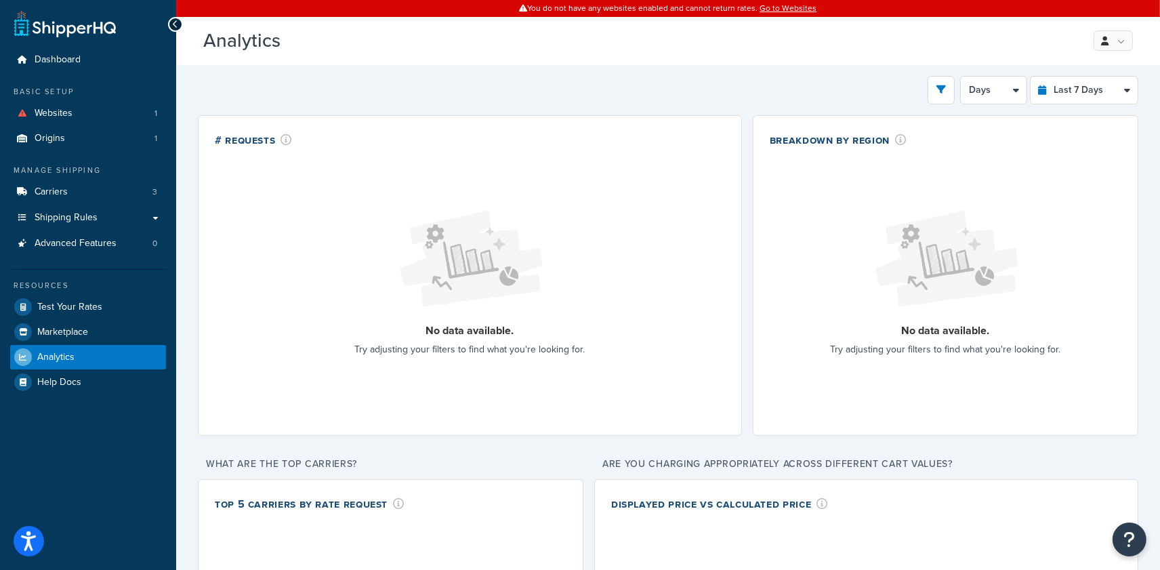
click at [1093, 108] on div "Filters Website Firearms Depot Destination United States United Kingdom Afghani…" at bounding box center [668, 442] width 940 height 732
click at [1093, 99] on select "Last 24 Hours Last 7 Days Last 30 Days Last 3 Months Last 6 Months Last 12 Mont…" at bounding box center [1083, 90] width 107 height 27
select select "last_year"
click at [1030, 77] on select "Last 24 Hours Last 7 Days Last 30 Days Last 3 Months Last 6 Months Last 12 Mont…" at bounding box center [1083, 90] width 107 height 27
select select "1M"
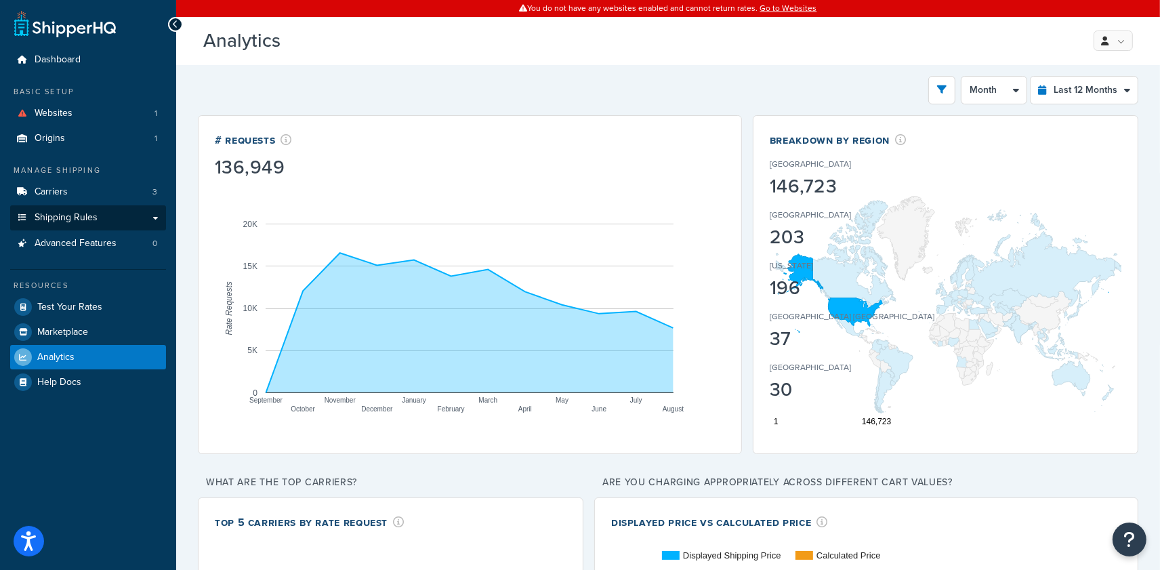
click at [117, 210] on link "Shipping Rules" at bounding box center [88, 217] width 156 height 25
click at [79, 191] on link "Carriers 3" at bounding box center [88, 192] width 156 height 25
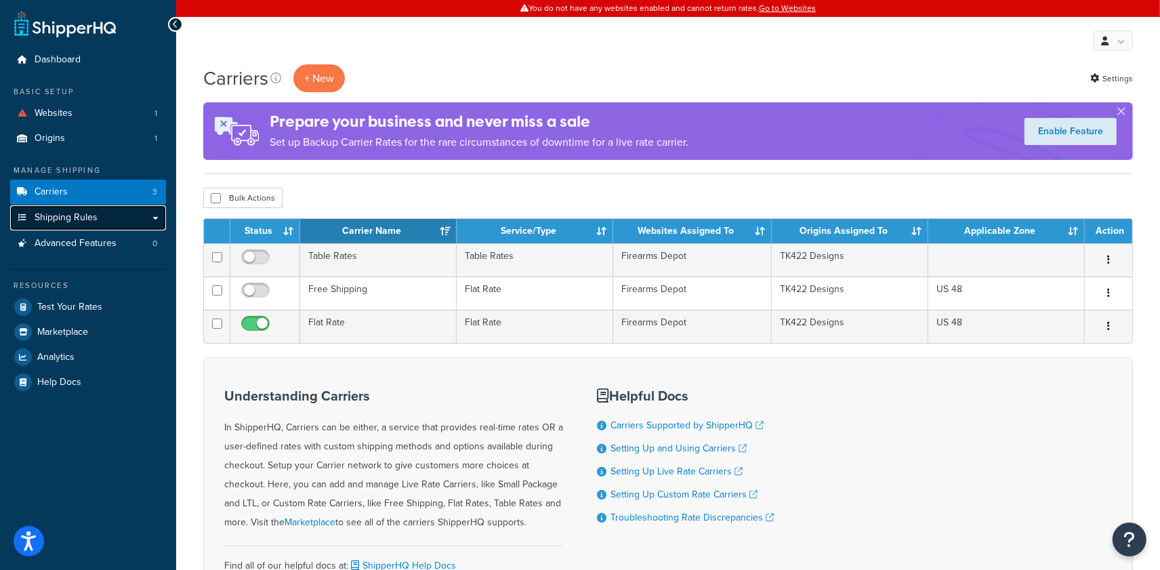
click at [93, 225] on link "Shipping Rules" at bounding box center [88, 217] width 156 height 25
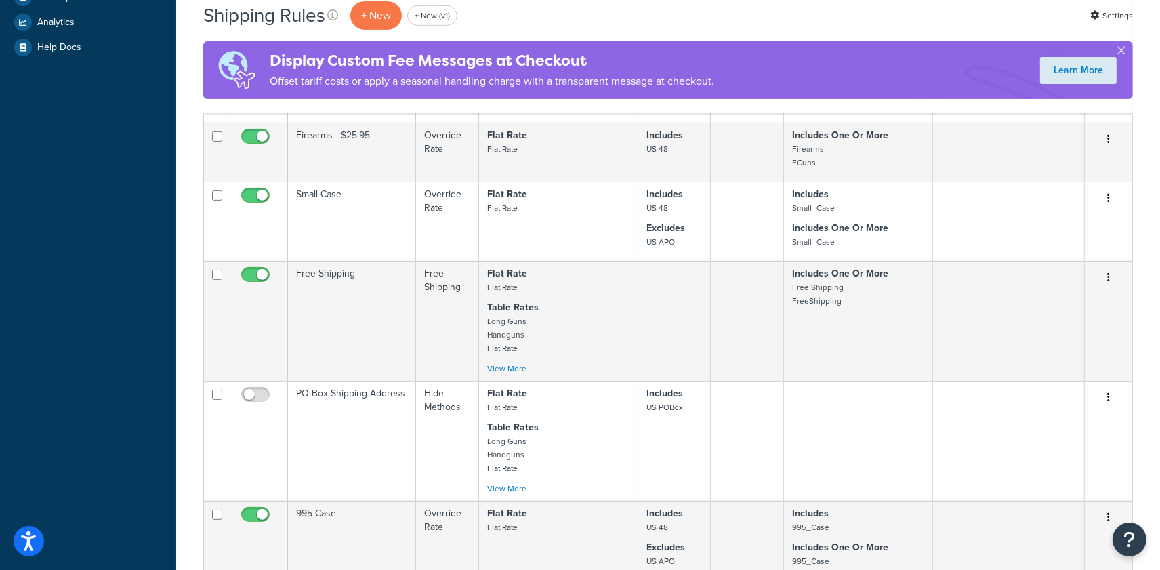
scroll to position [946, 0]
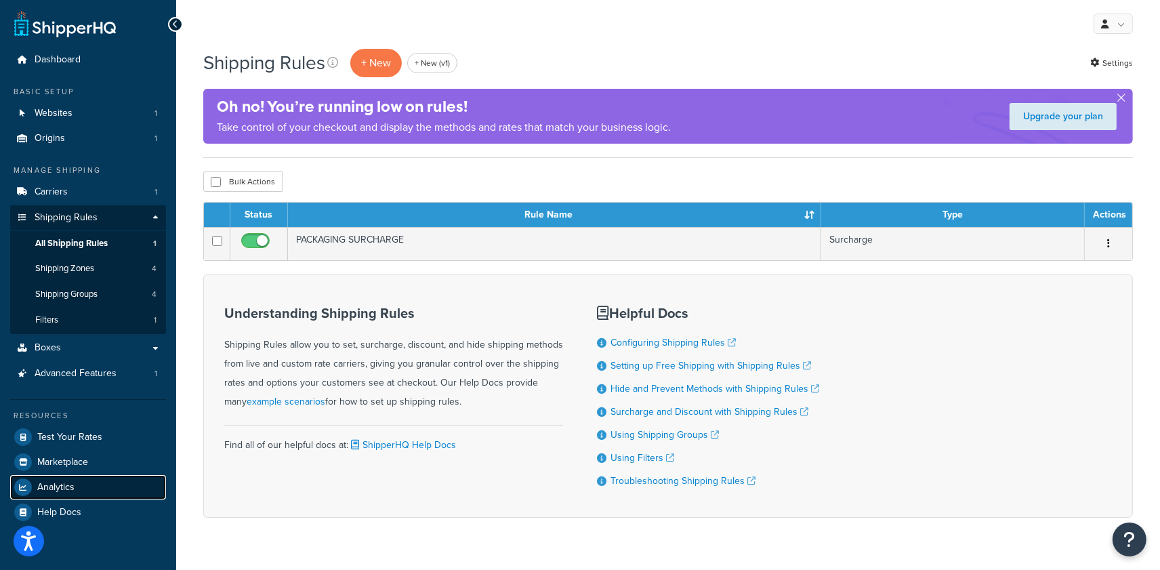
click at [81, 485] on link "Analytics" at bounding box center [88, 487] width 156 height 24
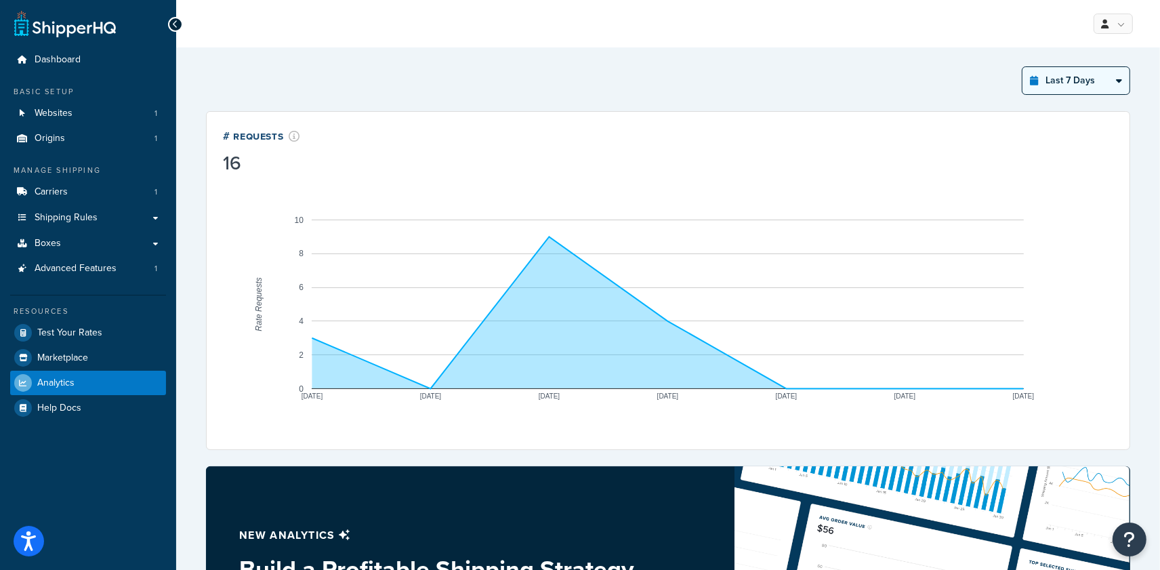
click at [1088, 87] on select "Last 24 Hours Last 7 Days Last 30 Days Last 3 Months Last 6 Months Last 12 Mont…" at bounding box center [1075, 80] width 107 height 27
select select "last_3_months"
click at [1022, 67] on select "Last 24 Hours Last 7 Days Last 30 Days Last 3 Months Last 6 Months Last 12 Mont…" at bounding box center [1075, 80] width 107 height 27
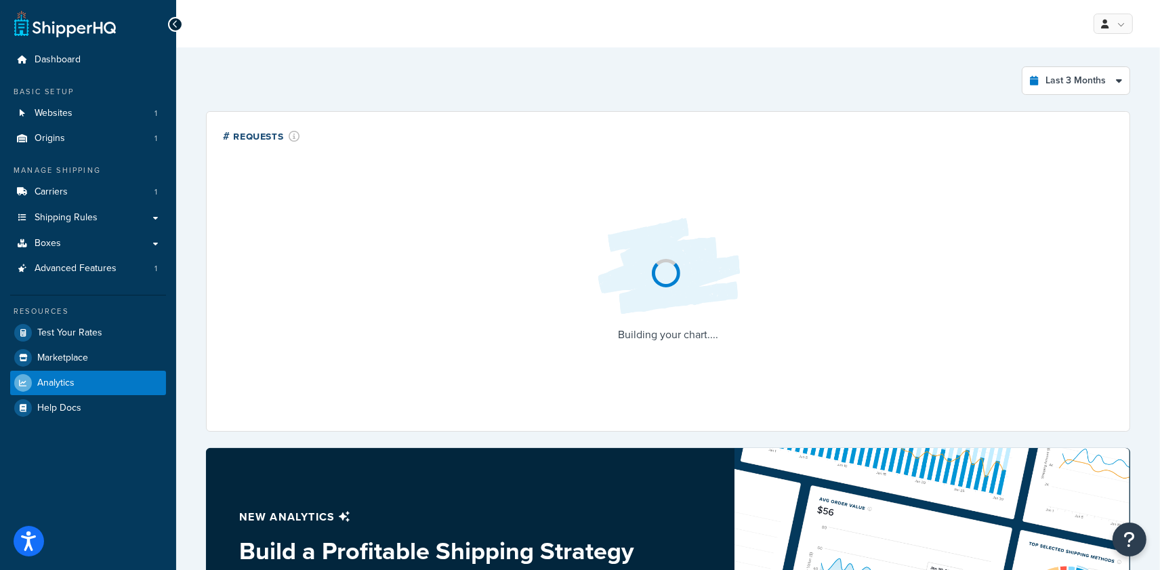
click at [116, 126] on li "Origins 1" at bounding box center [88, 138] width 156 height 25
click at [115, 119] on link "Websites 1" at bounding box center [88, 113] width 156 height 25
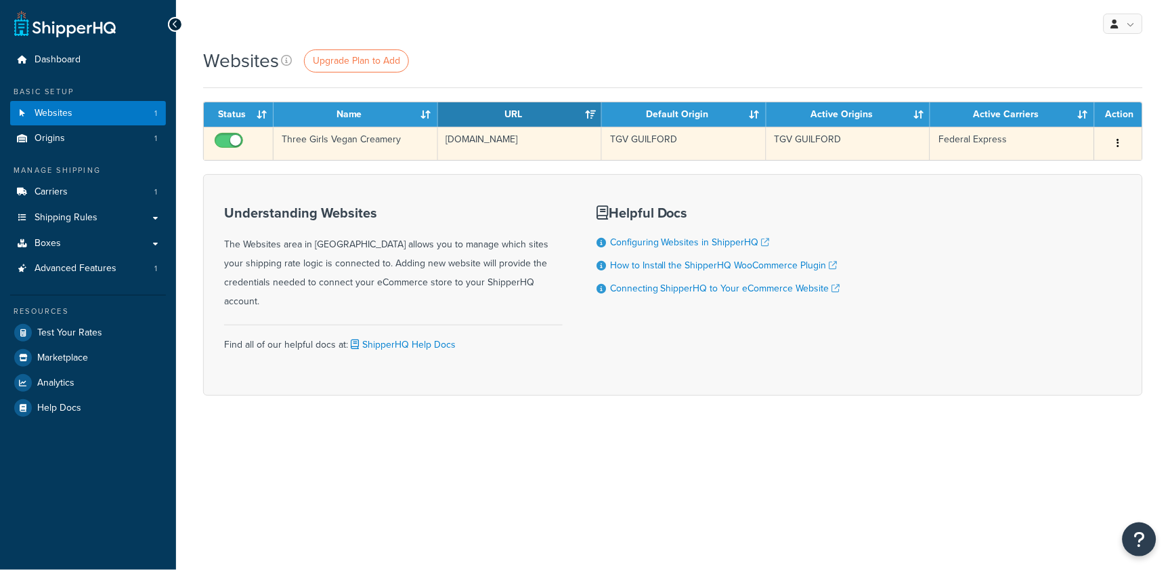
click at [494, 153] on td "threegirlsvegan.com" at bounding box center [520, 143] width 165 height 33
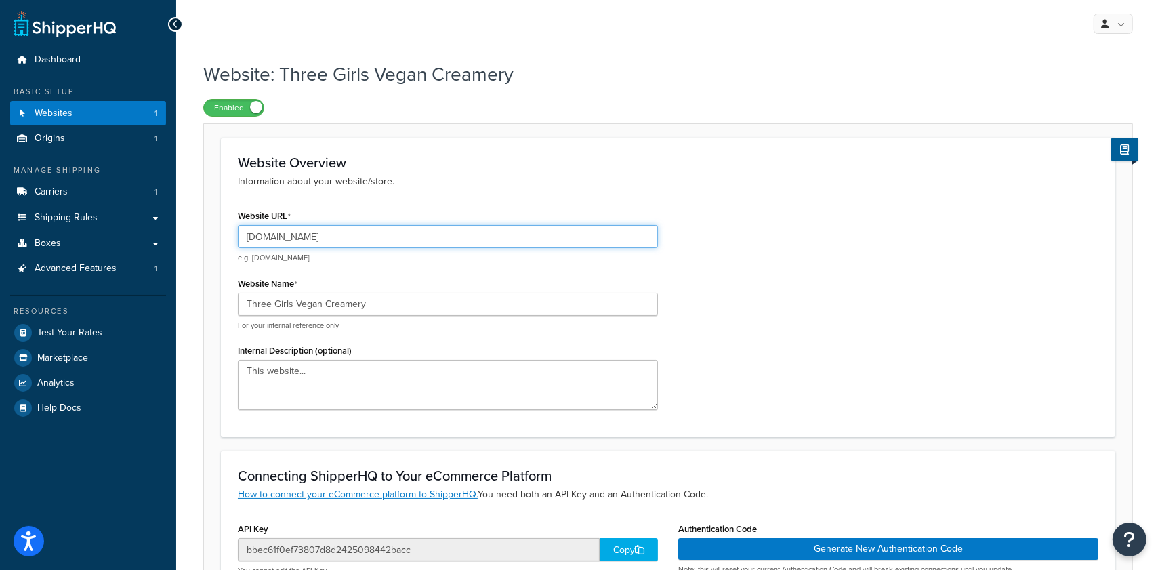
click at [358, 242] on input "[DOMAIN_NAME]" at bounding box center [448, 236] width 420 height 23
click at [357, 242] on input "[DOMAIN_NAME]" at bounding box center [448, 236] width 420 height 23
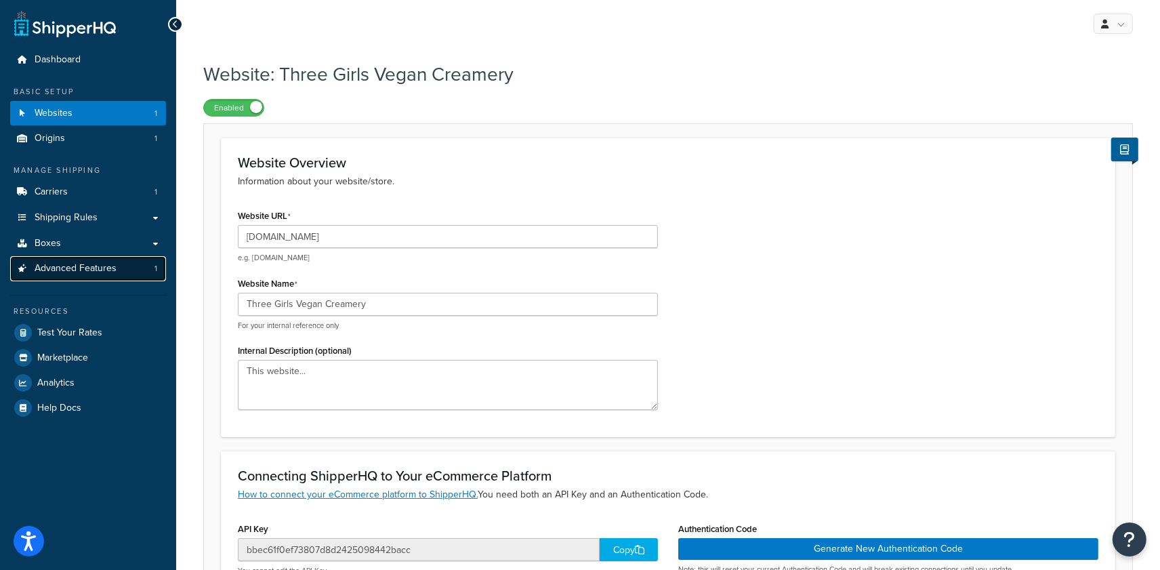
click at [115, 268] on link "Advanced Features 1" at bounding box center [88, 268] width 156 height 25
